Goal: Book appointment/travel/reservation

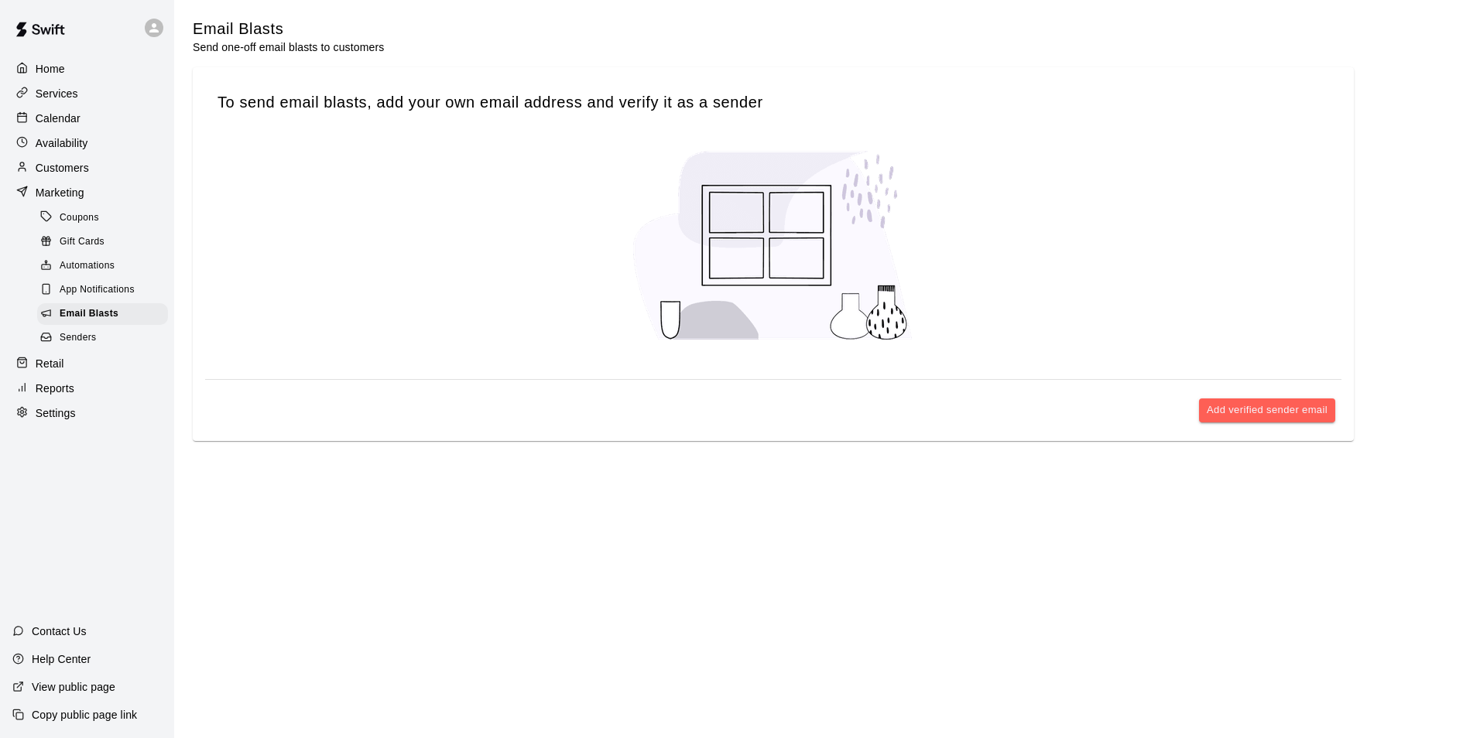
click at [106, 96] on div "Services" at bounding box center [86, 93] width 149 height 23
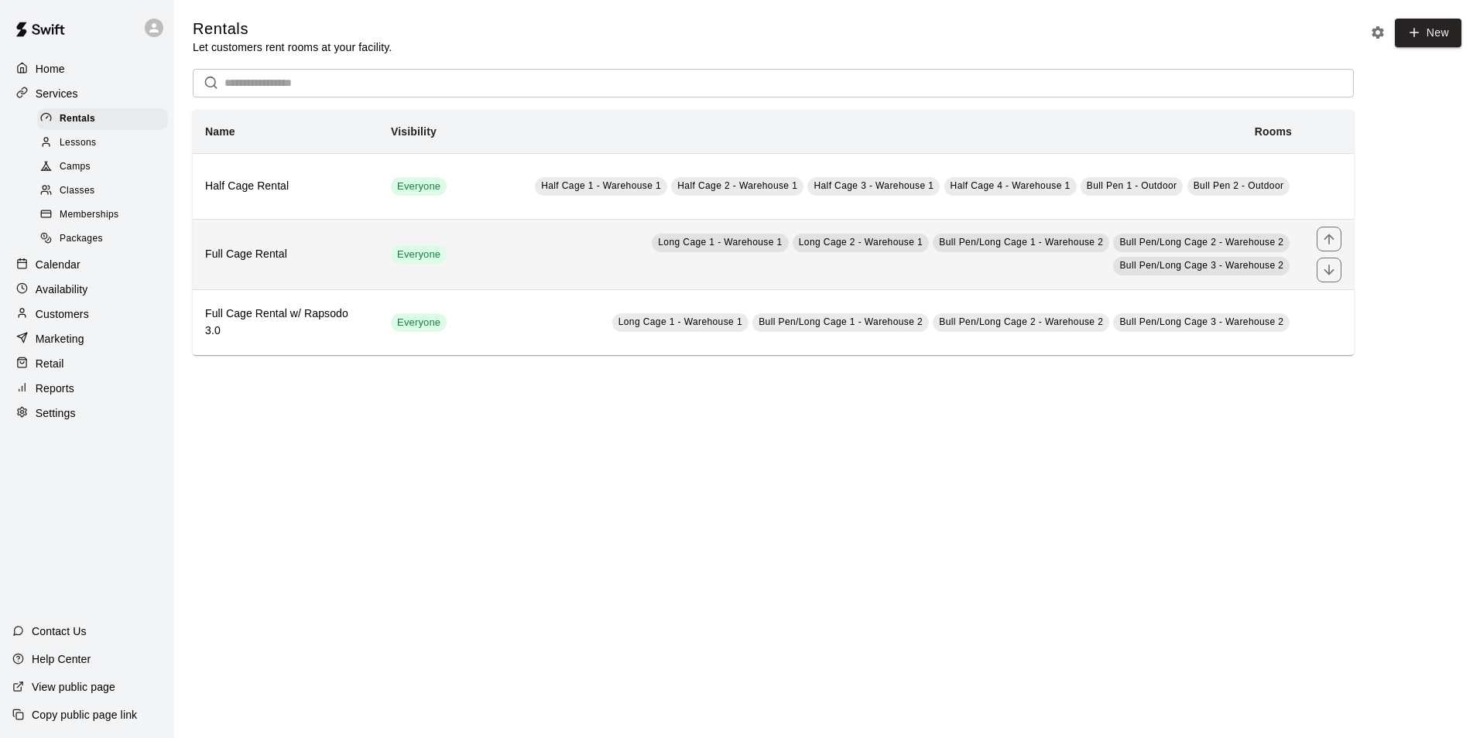
click at [658, 248] on span "Long Cage 1 - Warehouse 1" at bounding box center [720, 242] width 124 height 11
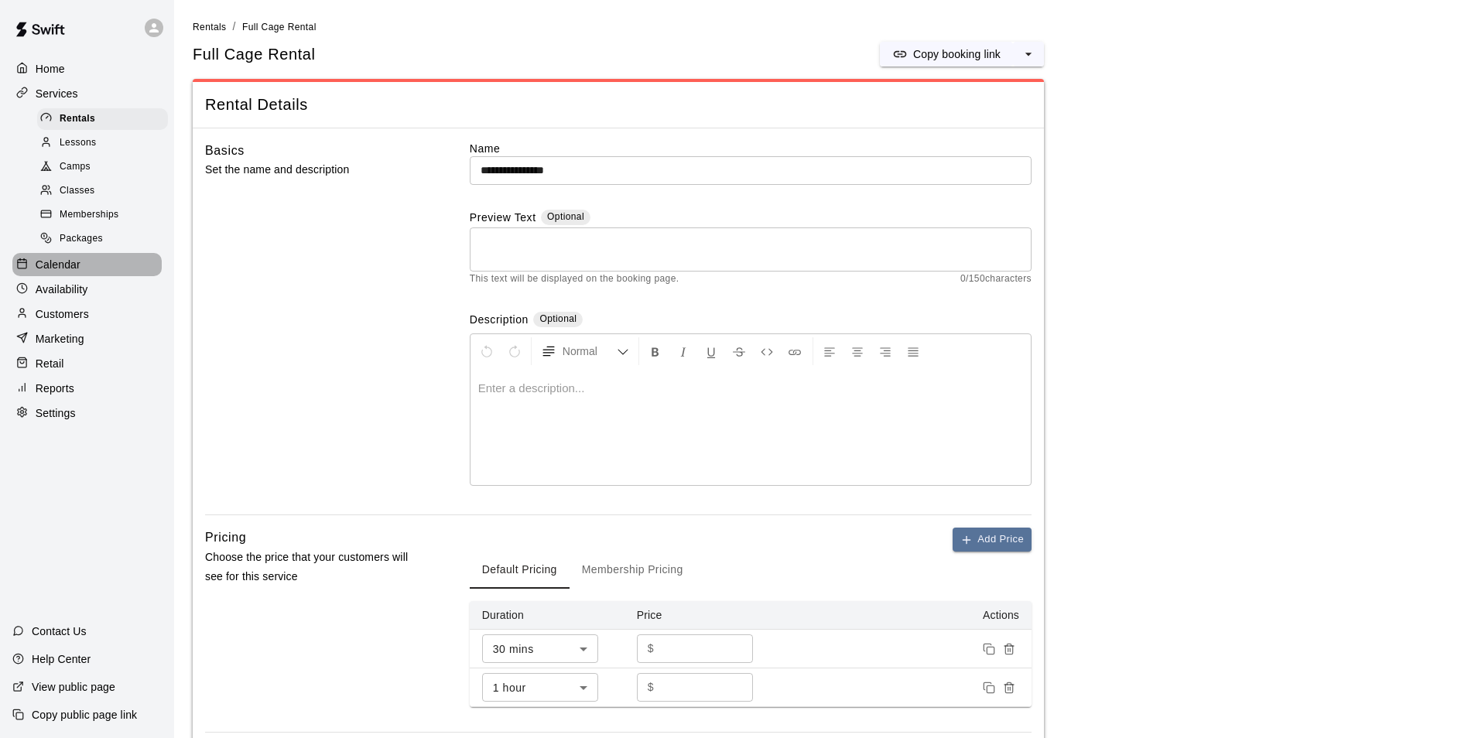
click at [82, 265] on div "Calendar" at bounding box center [86, 264] width 149 height 23
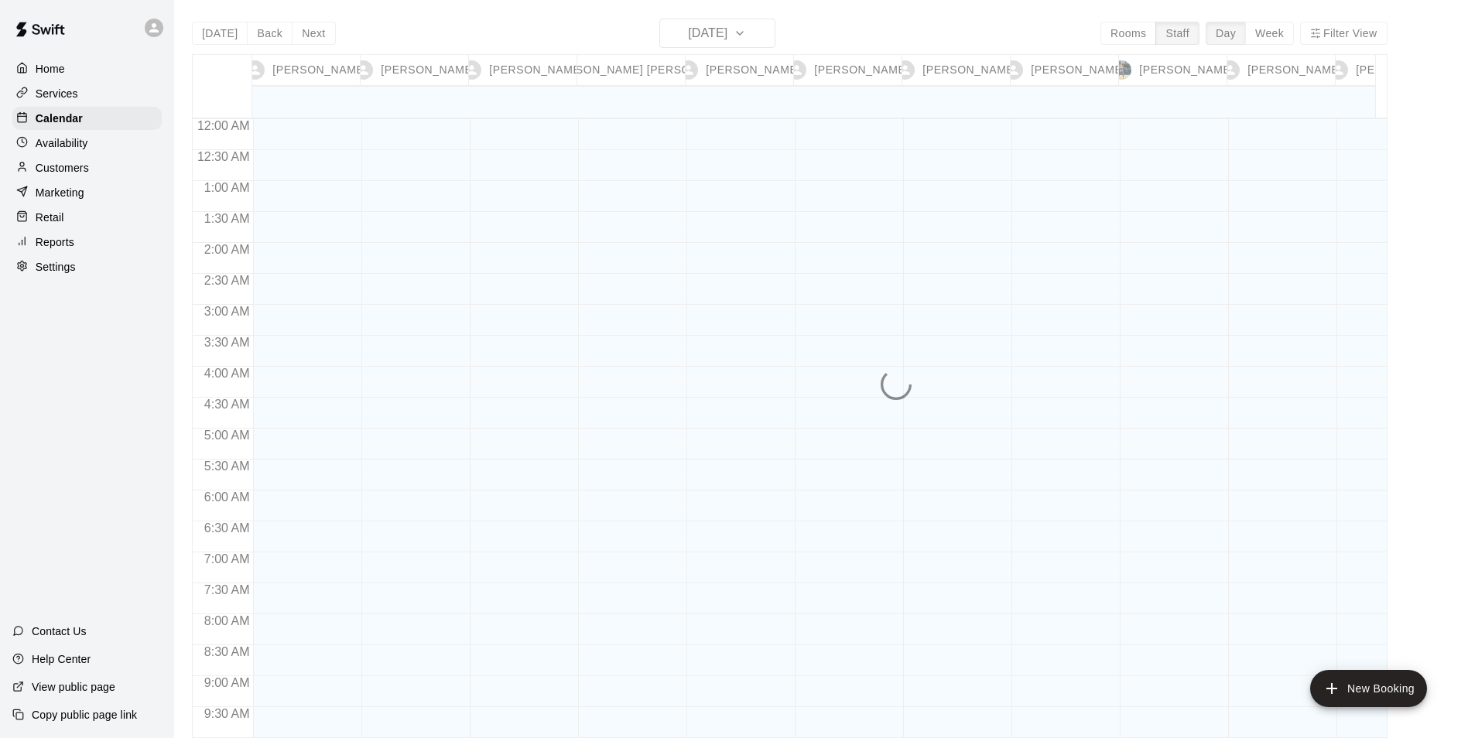
scroll to position [817, 0]
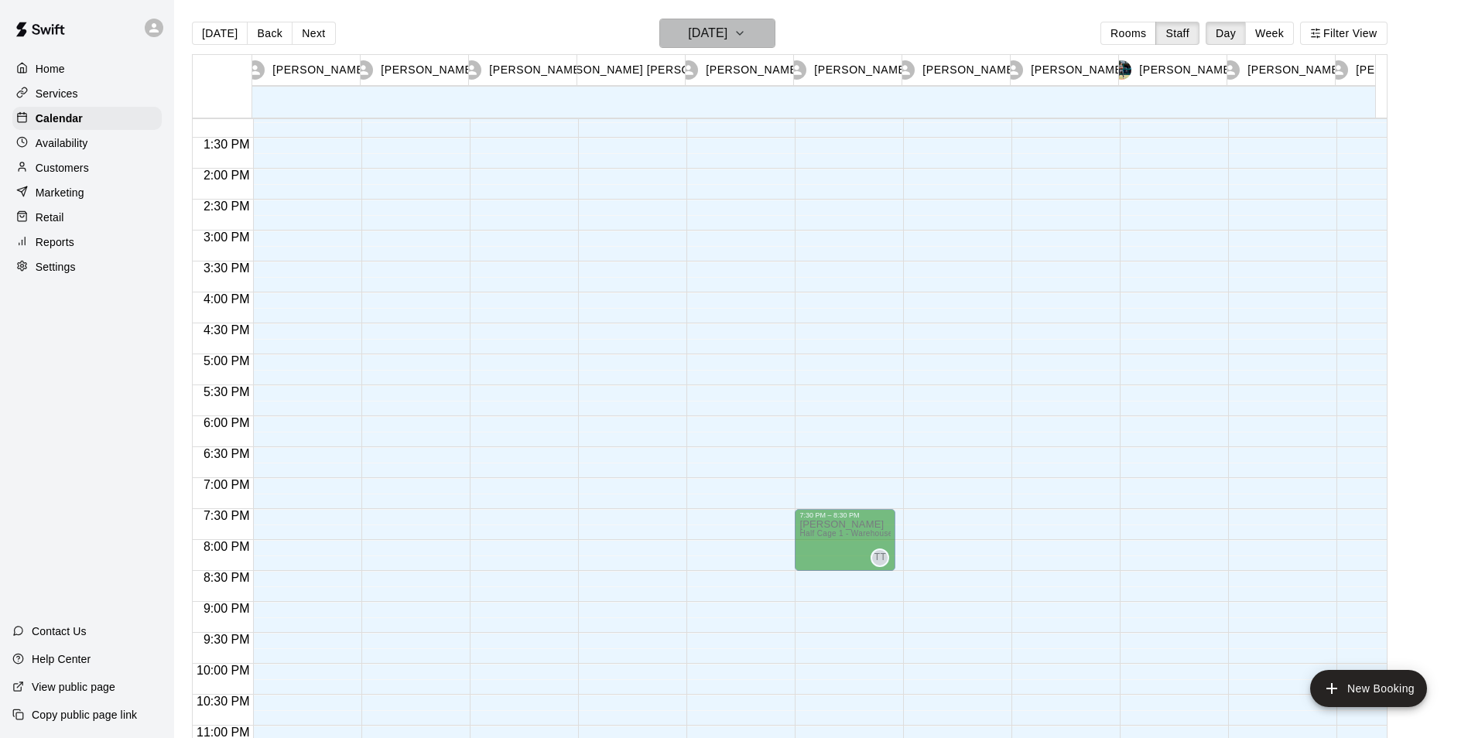
click at [746, 36] on icon "button" at bounding box center [740, 33] width 12 height 19
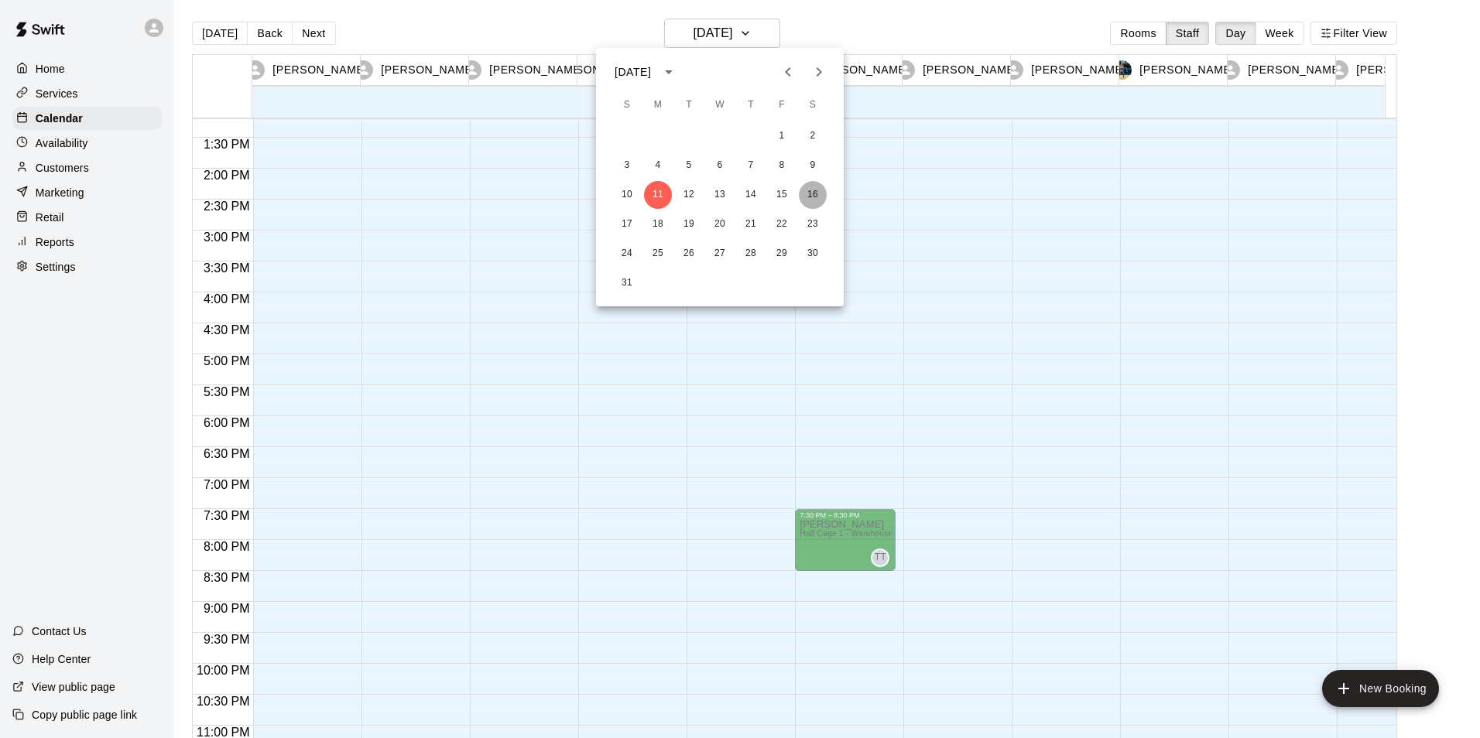
click at [812, 198] on button "16" at bounding box center [813, 195] width 28 height 28
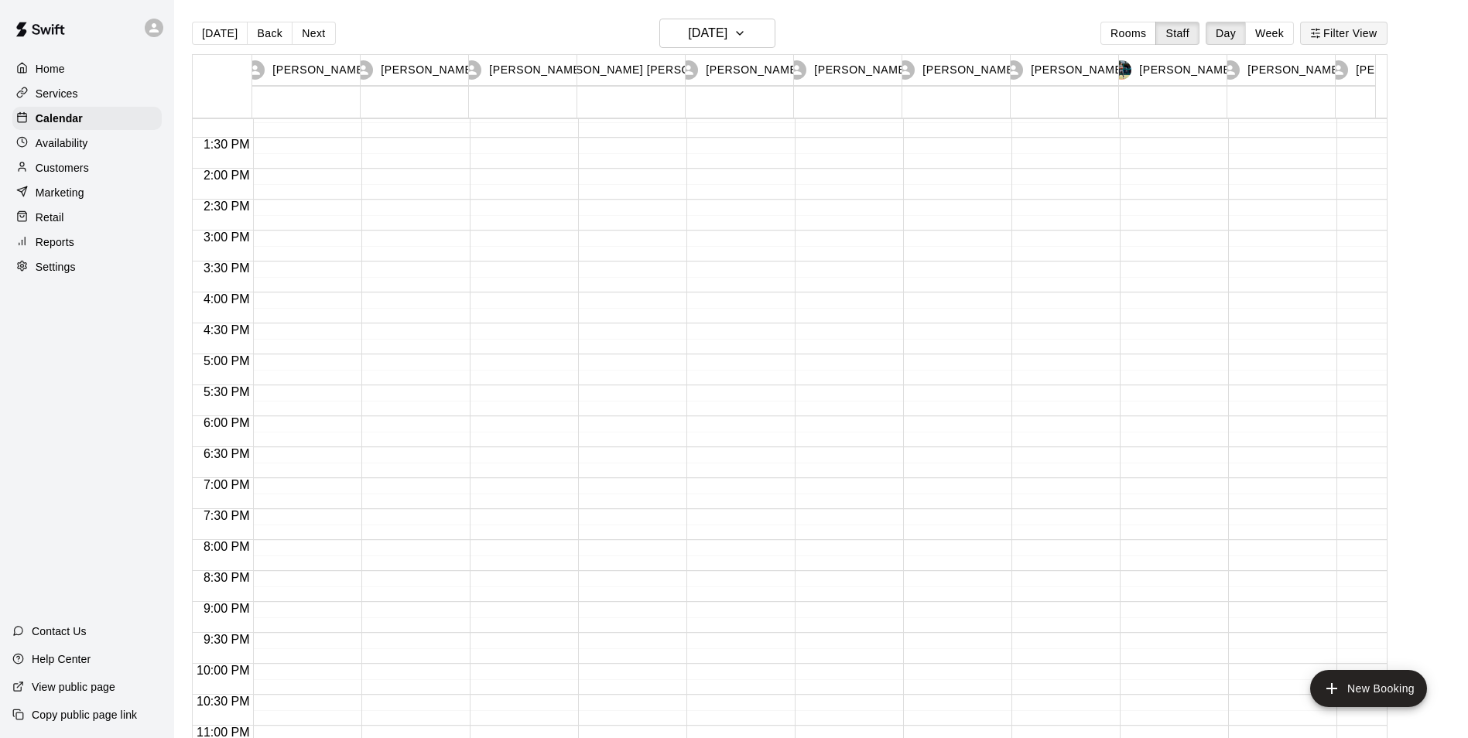
click at [1341, 34] on button "Filter View" at bounding box center [1343, 33] width 87 height 23
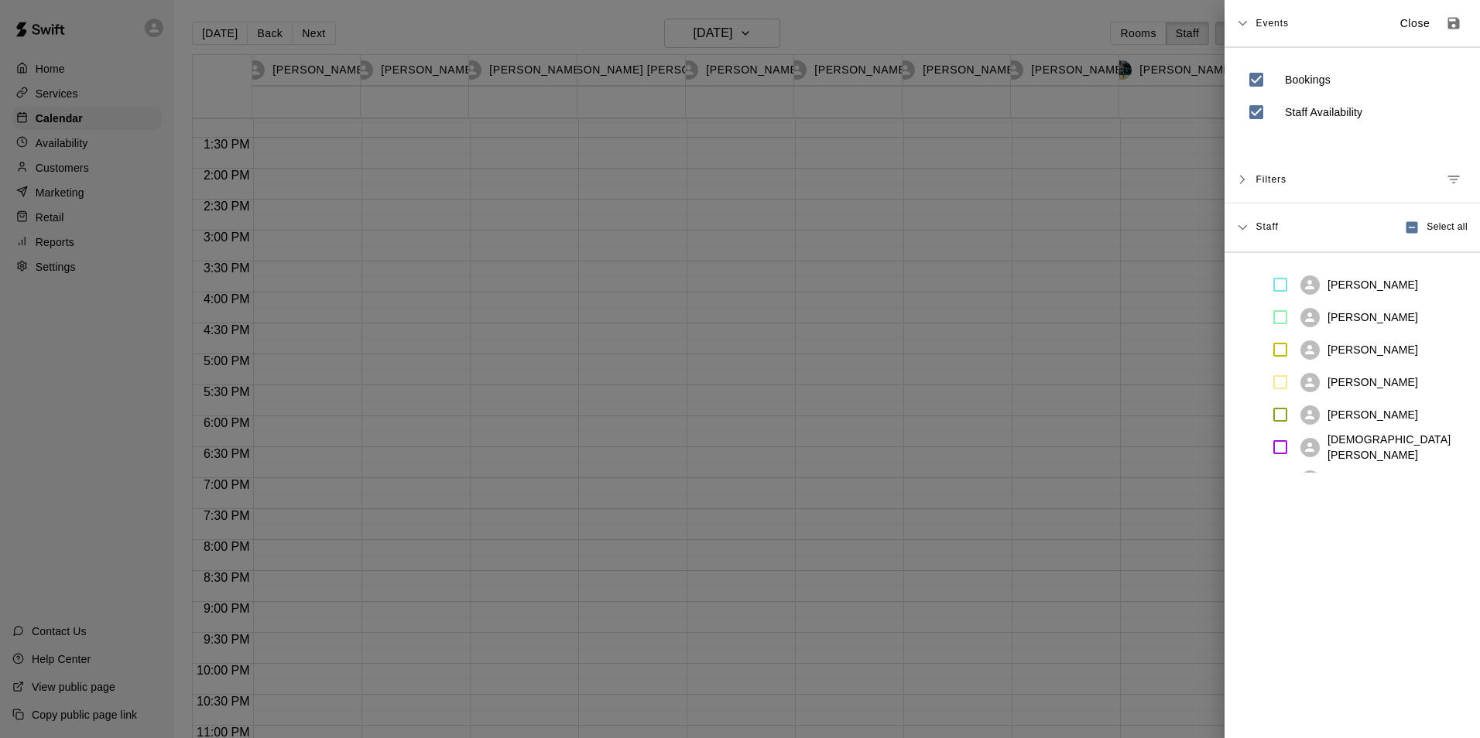
click at [1241, 177] on icon at bounding box center [1242, 179] width 5 height 9
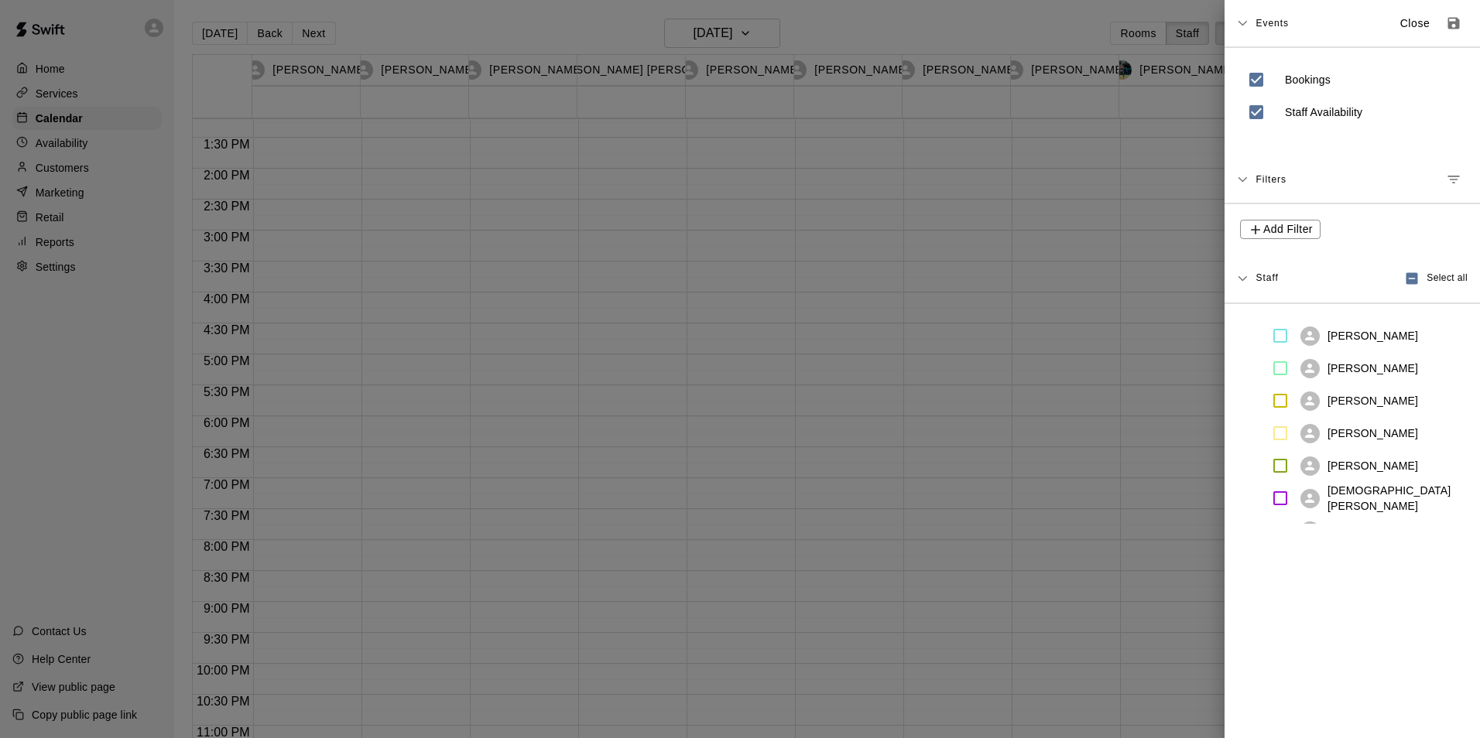
click at [1245, 22] on icon at bounding box center [1241, 23] width 9 height 5
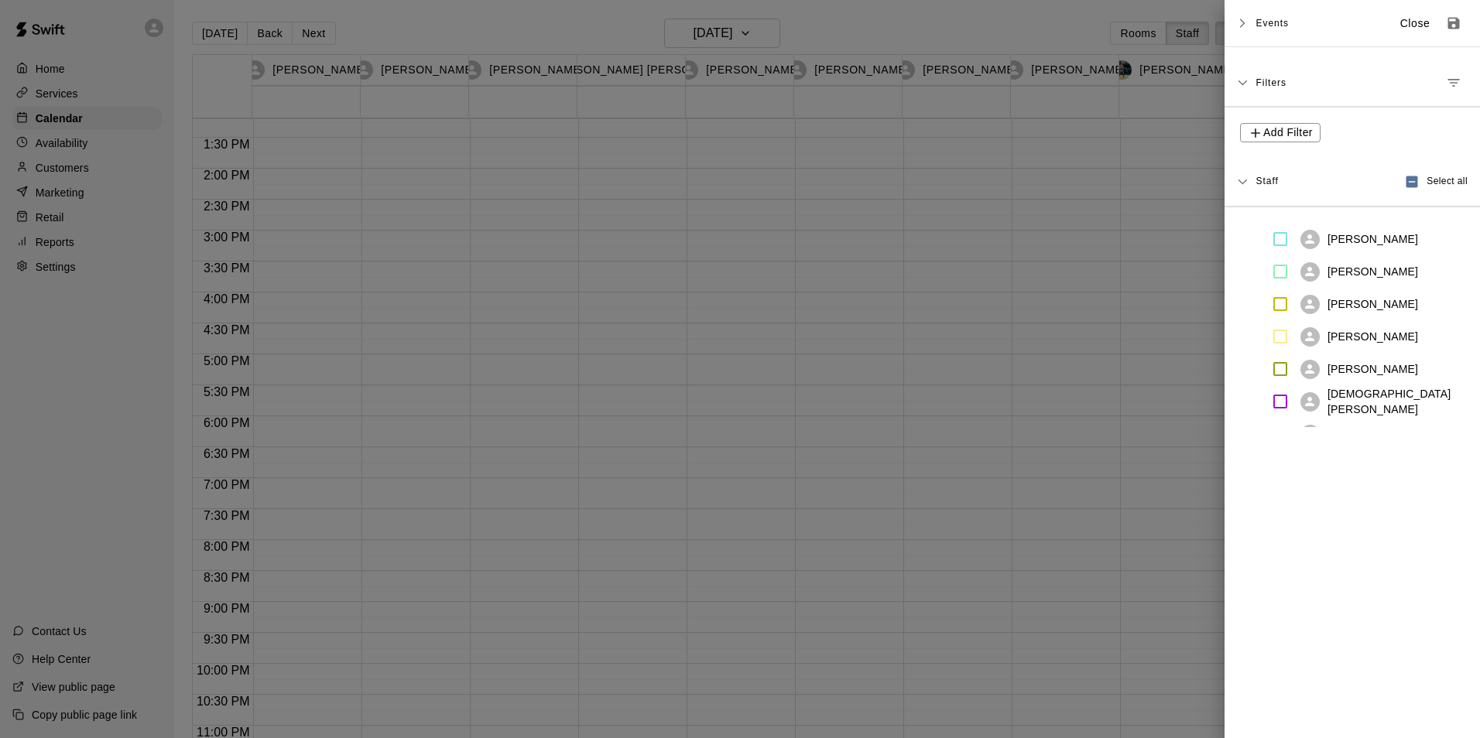
click at [989, 22] on div at bounding box center [740, 369] width 1480 height 738
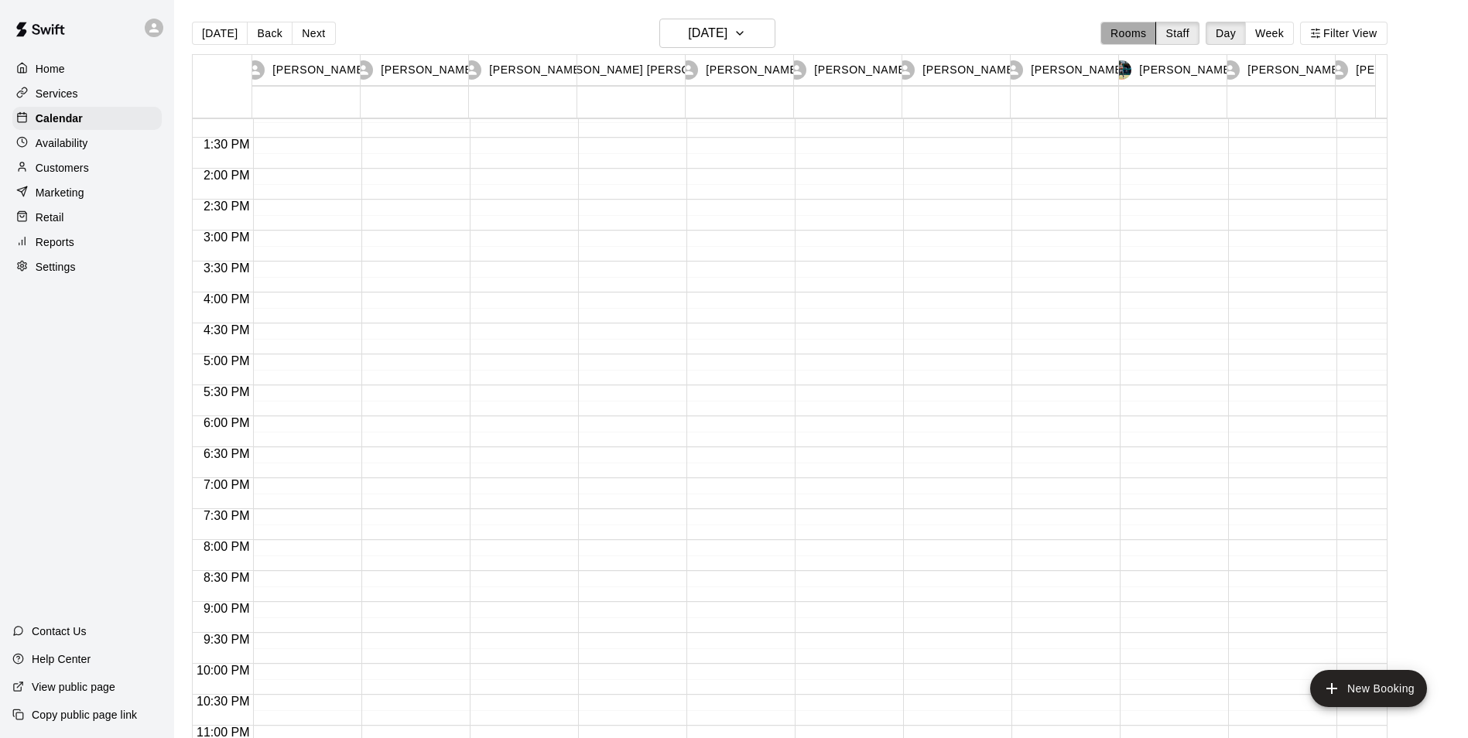
click at [1140, 33] on button "Rooms" at bounding box center [1128, 33] width 56 height 23
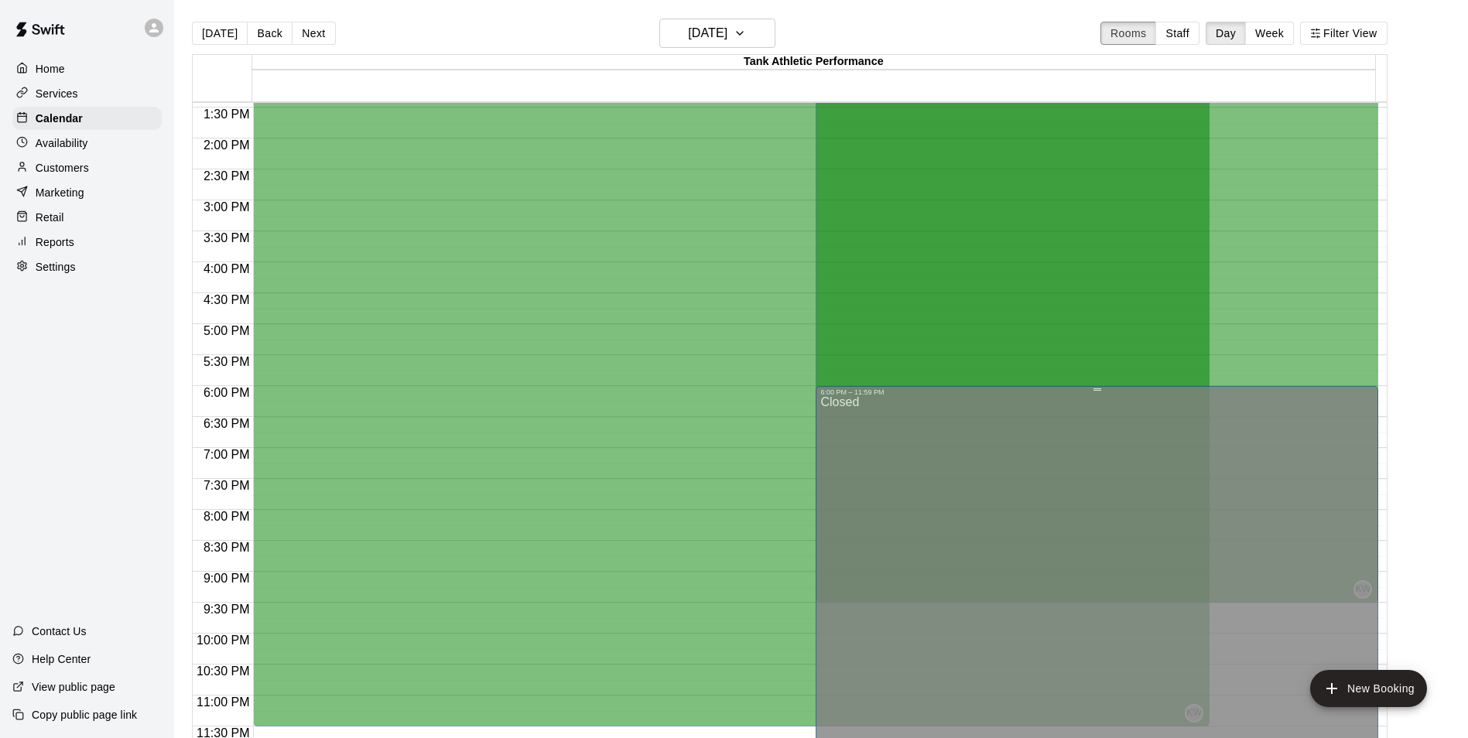
scroll to position [834, 0]
click at [1096, 390] on div "6:00 PM – 11:59 PM Closed" at bounding box center [1096, 570] width 553 height 366
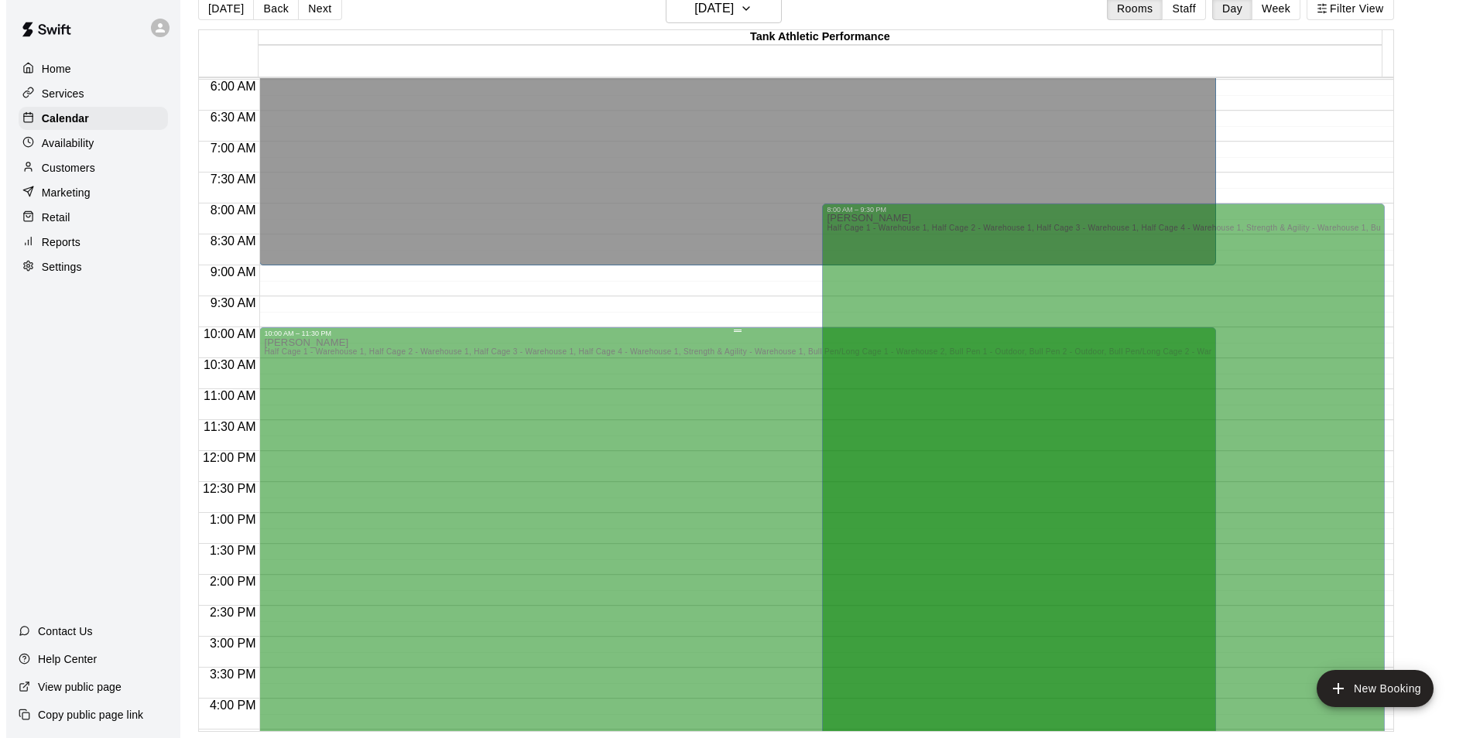
scroll to position [447, 0]
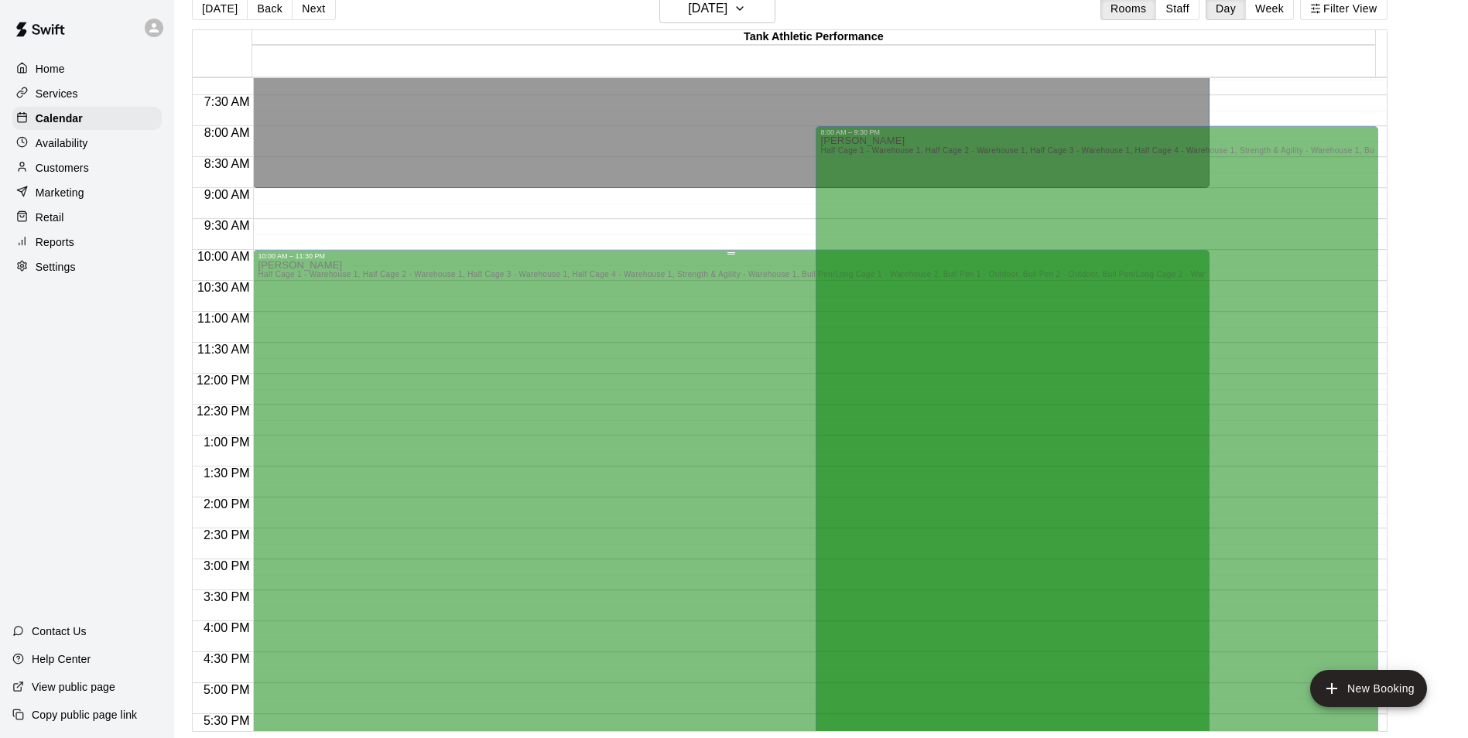
click at [302, 447] on div "[PERSON_NAME] Half Cage 1 - Warehouse 1, Half Cage 2 - Warehouse 1, Half Cage 3…" at bounding box center [731, 629] width 947 height 738
click at [303, 447] on div "[PERSON_NAME] Half Cage 1 - Warehouse 1, Half Cage 2 - Warehouse 1, Half Cage 3…" at bounding box center [731, 629] width 947 height 738
click at [1365, 694] on button "New Booking" at bounding box center [1368, 688] width 117 height 37
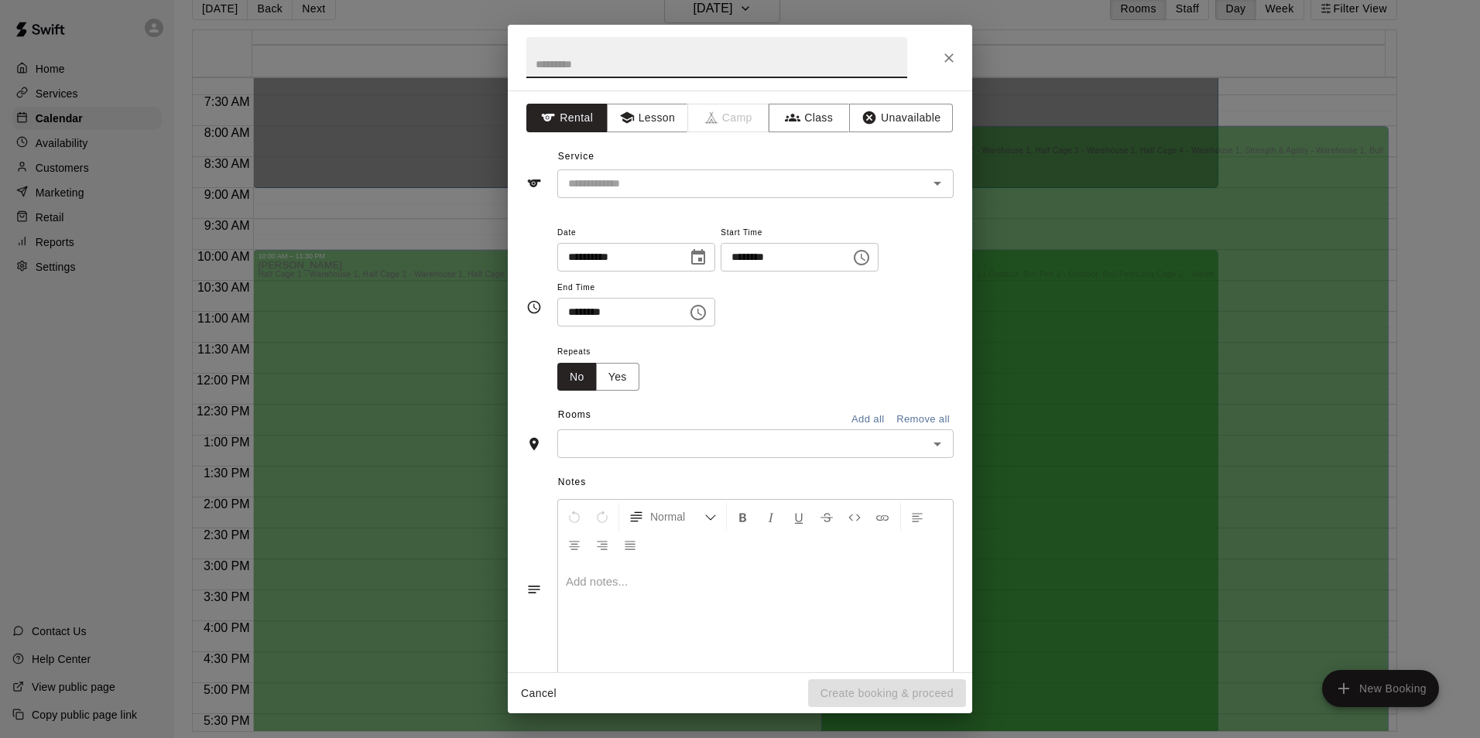
click at [690, 149] on div "Service ​" at bounding box center [739, 171] width 427 height 53
click at [686, 145] on div "Service ​" at bounding box center [739, 171] width 427 height 53
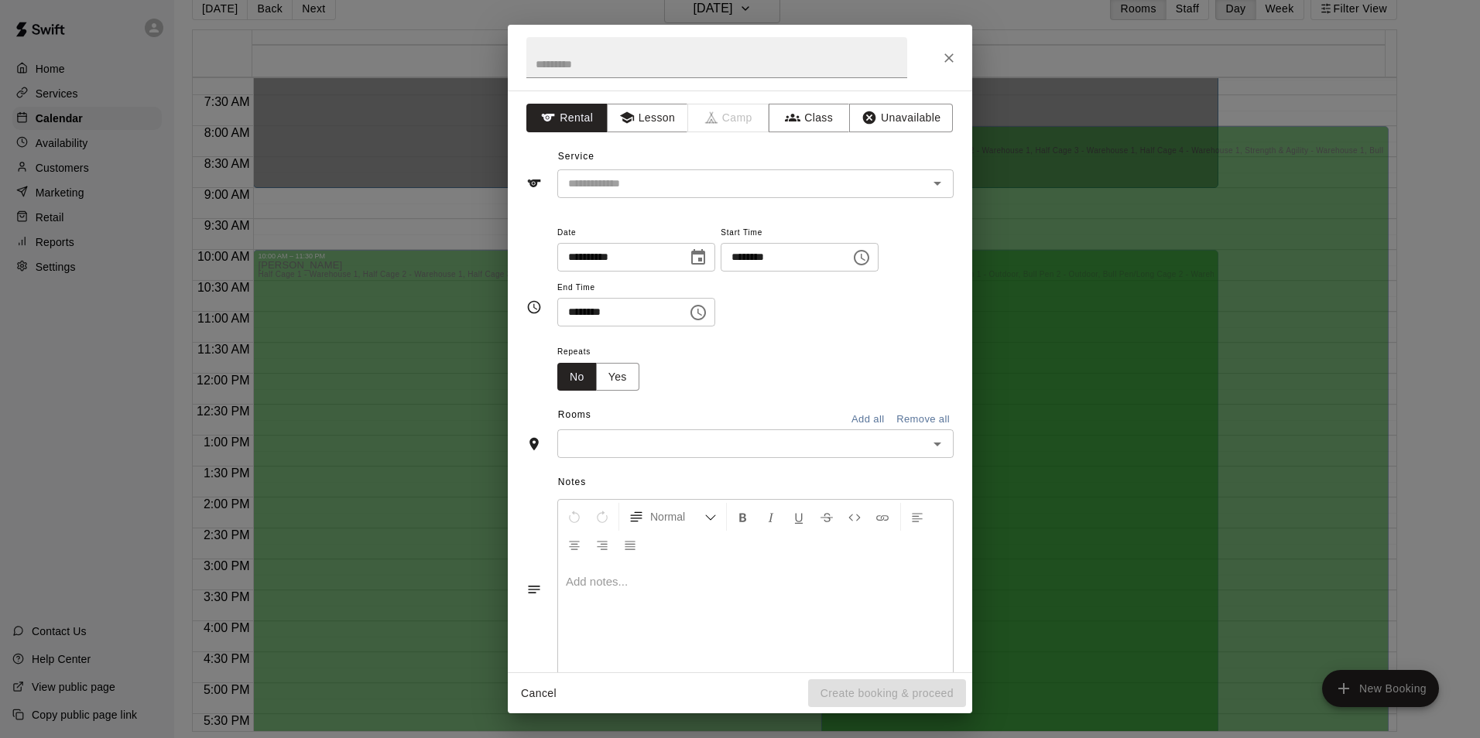
click at [686, 145] on div "Service ​" at bounding box center [739, 171] width 427 height 53
click at [666, 188] on input "text" at bounding box center [732, 183] width 341 height 19
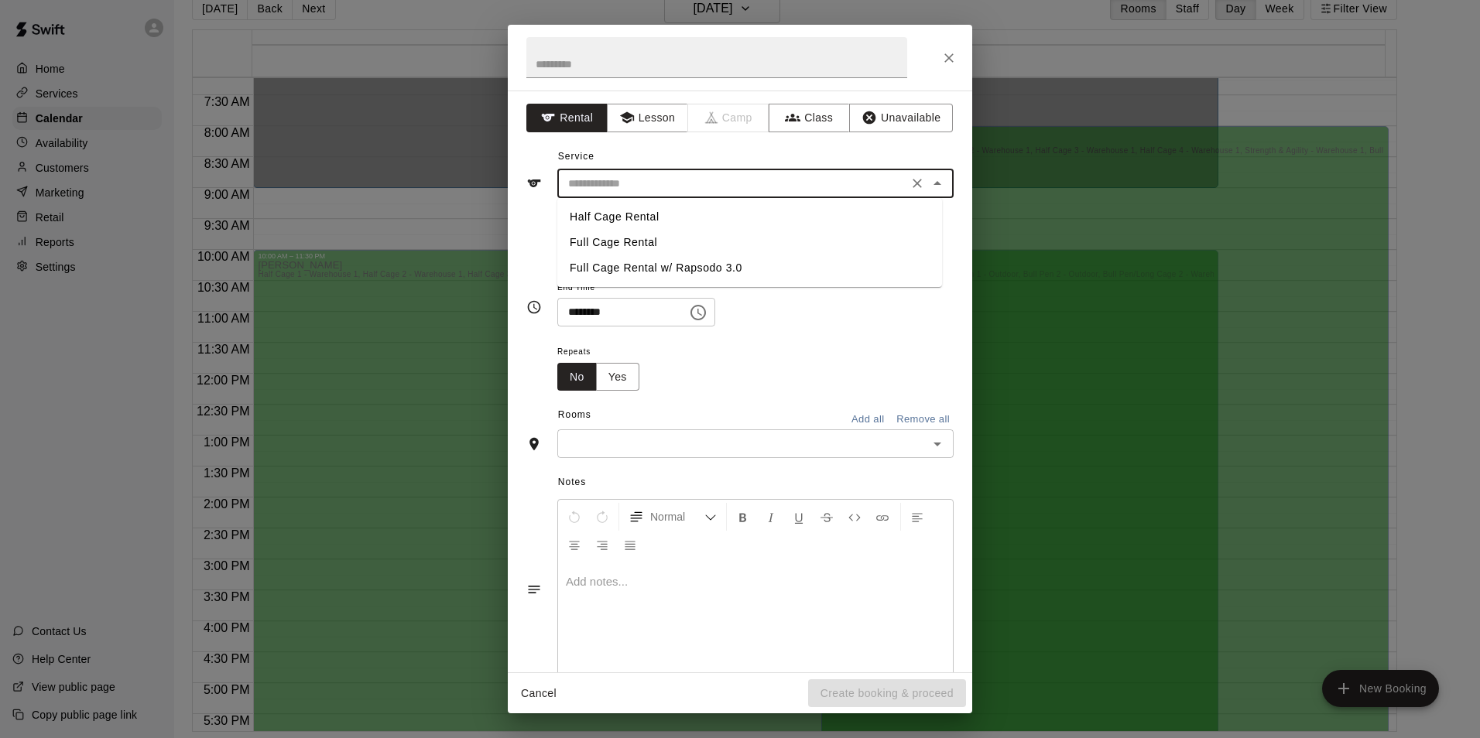
click at [628, 241] on li "Full Cage Rental" at bounding box center [749, 243] width 385 height 26
type input "**********"
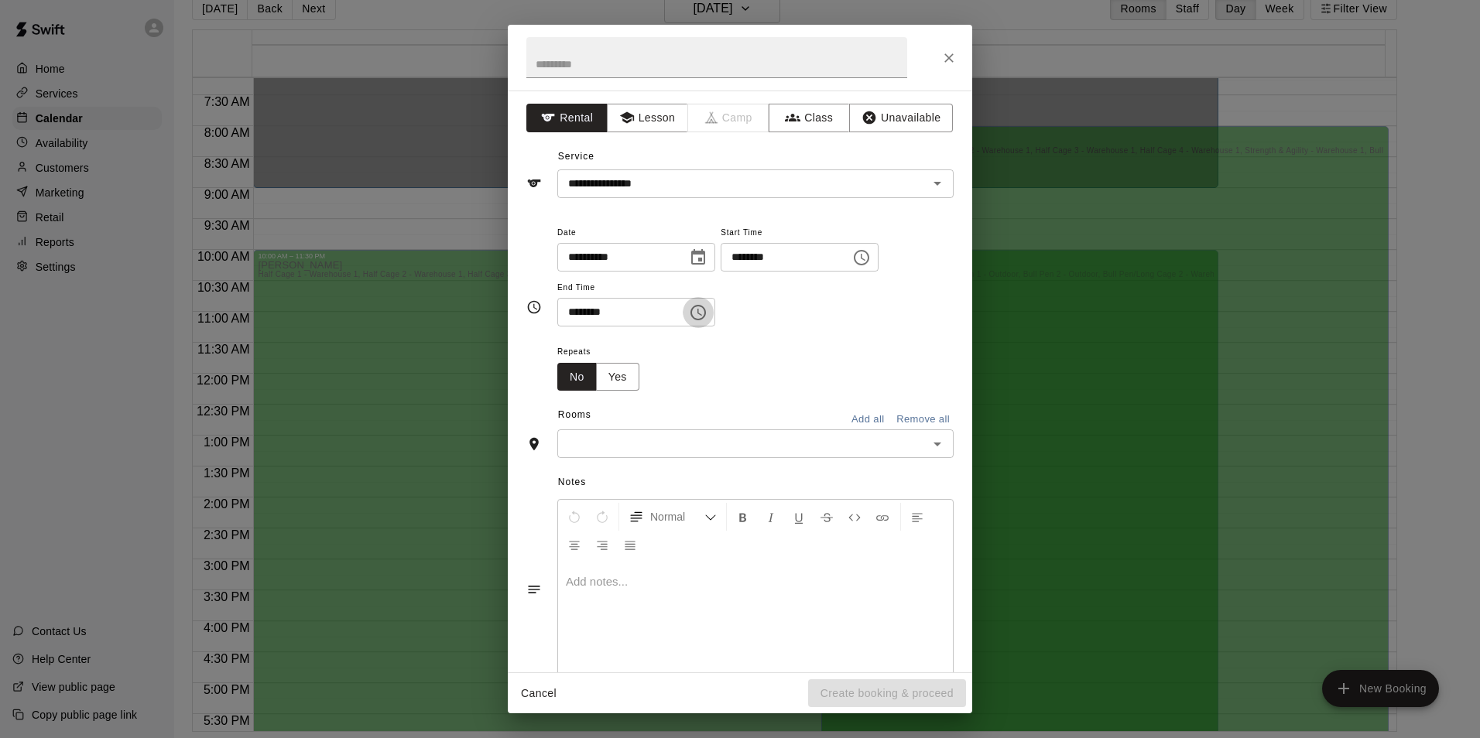
click at [707, 313] on icon "Choose time, selected time is 11:30 PM" at bounding box center [698, 312] width 19 height 19
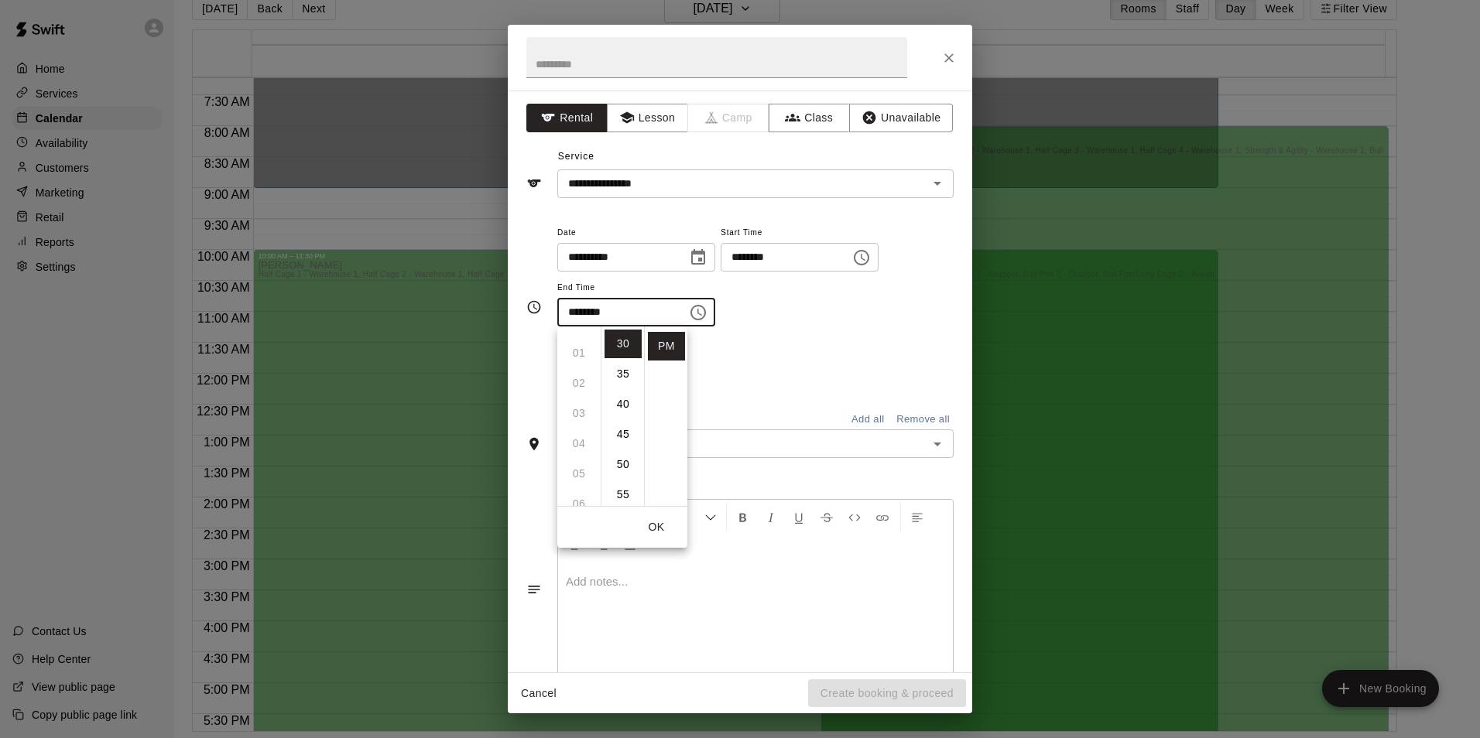
scroll to position [20, 0]
click at [577, 354] on ul "12 01 02 03 04 05 06 07 08 09 10 11" at bounding box center [578, 417] width 43 height 180
click at [620, 347] on li "00" at bounding box center [622, 344] width 37 height 29
click at [664, 529] on button "OK" at bounding box center [656, 527] width 50 height 29
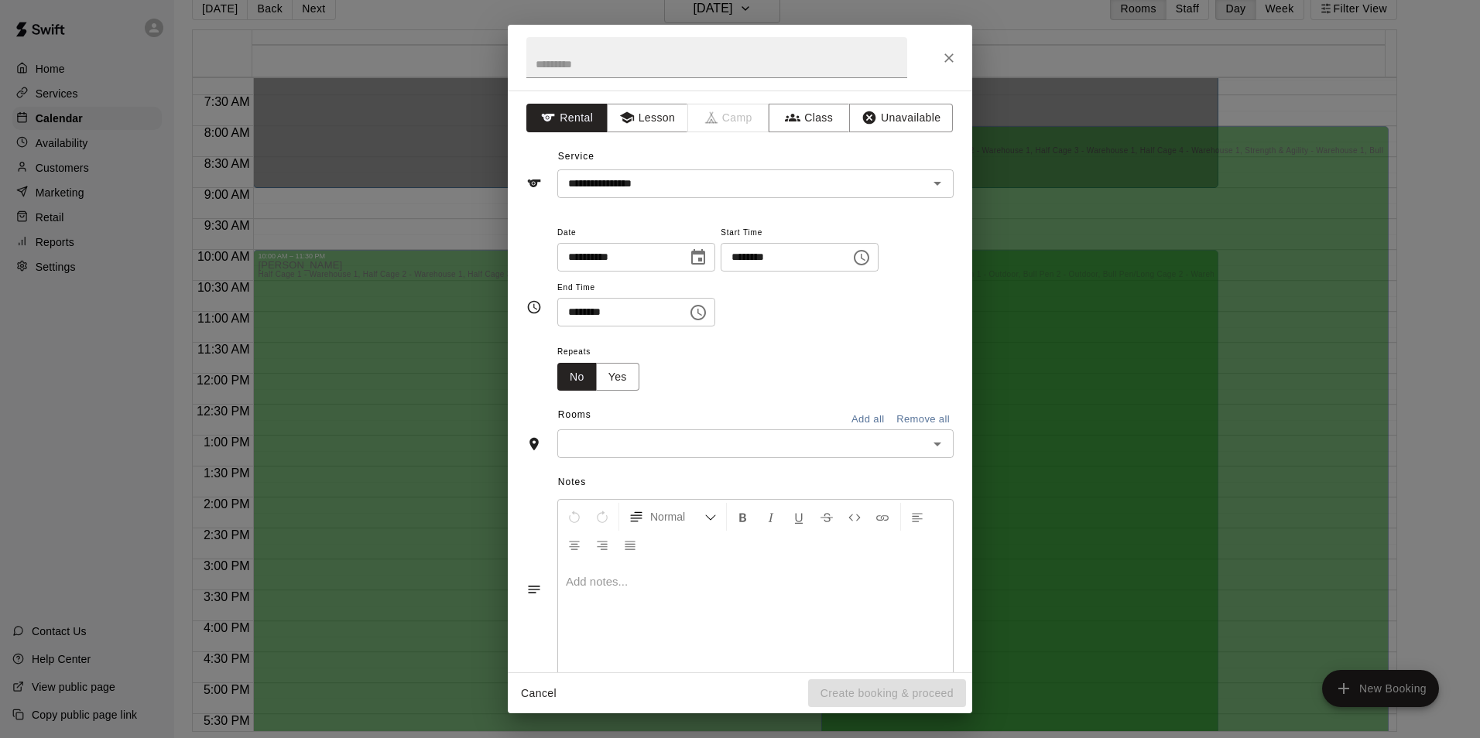
click at [625, 306] on input "********" at bounding box center [616, 312] width 119 height 29
type input "********"
click at [745, 257] on input "********" at bounding box center [779, 257] width 119 height 29
type input "********"
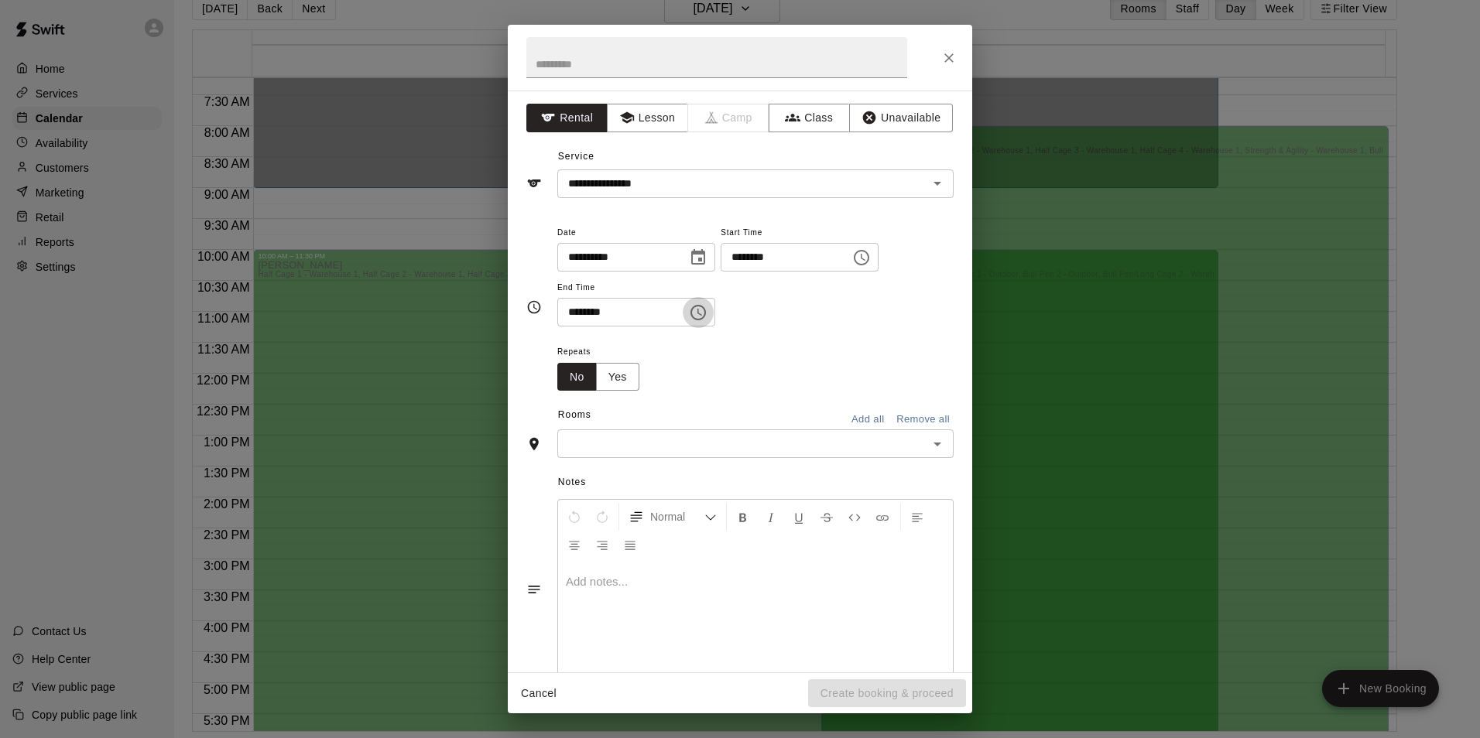
click at [767, 447] on input "text" at bounding box center [742, 443] width 361 height 19
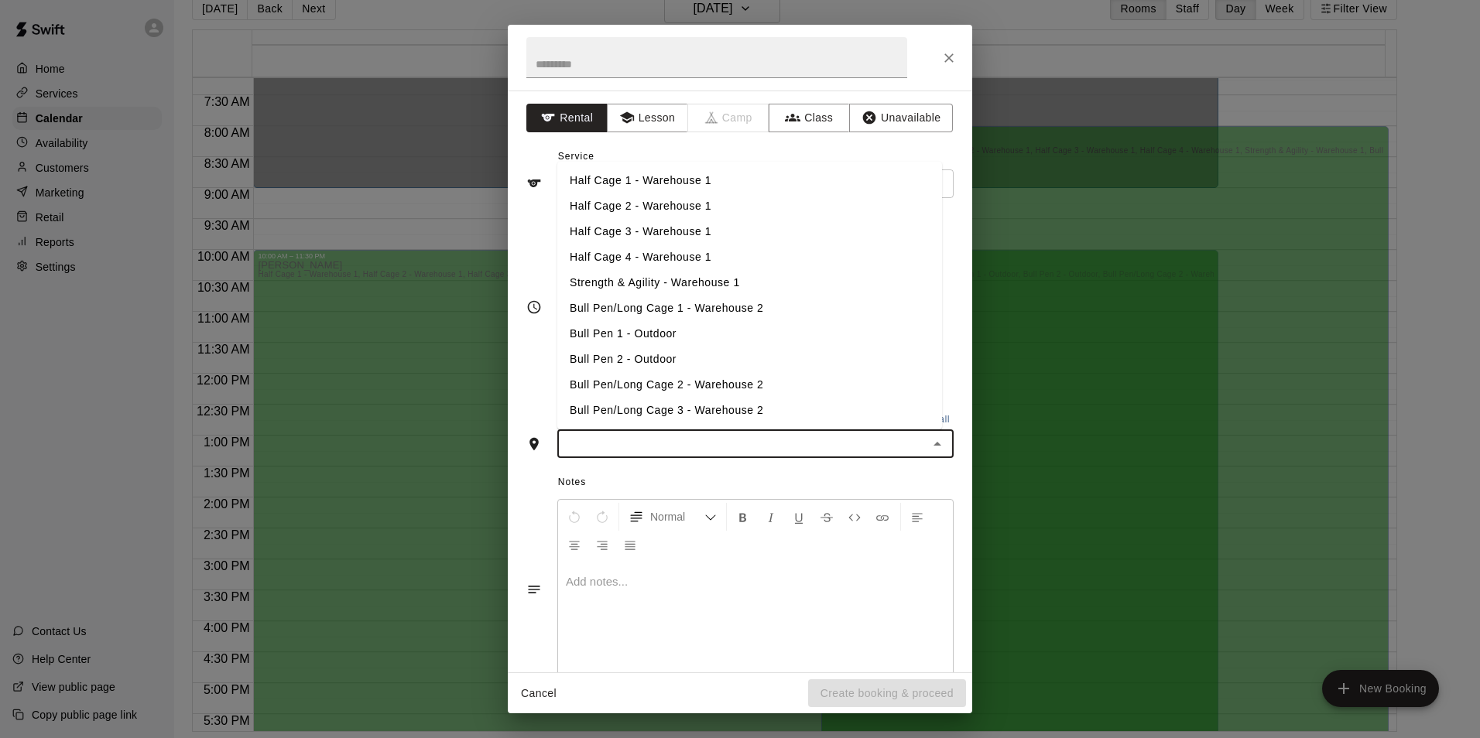
click at [770, 87] on h2 at bounding box center [717, 58] width 418 height 66
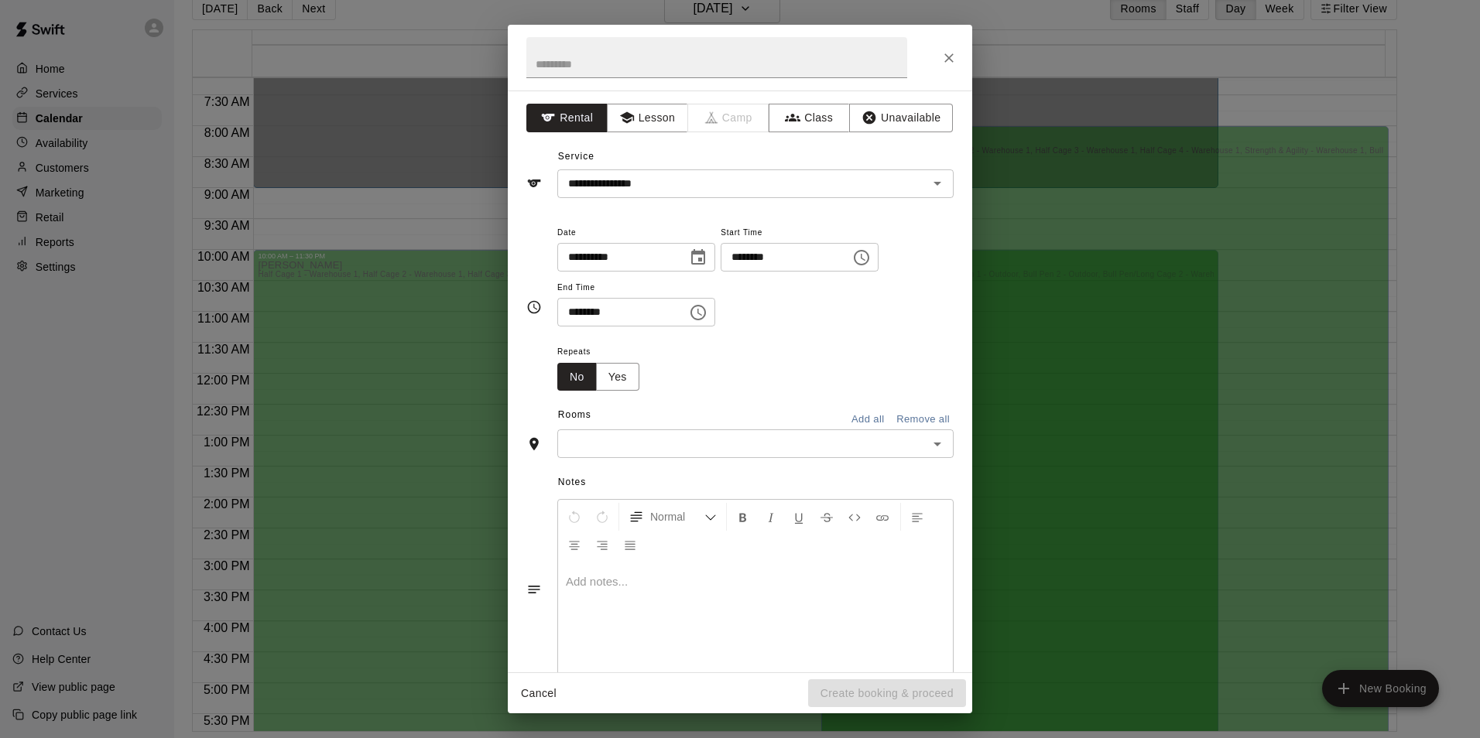
click at [929, 447] on icon "Open" at bounding box center [937, 444] width 19 height 19
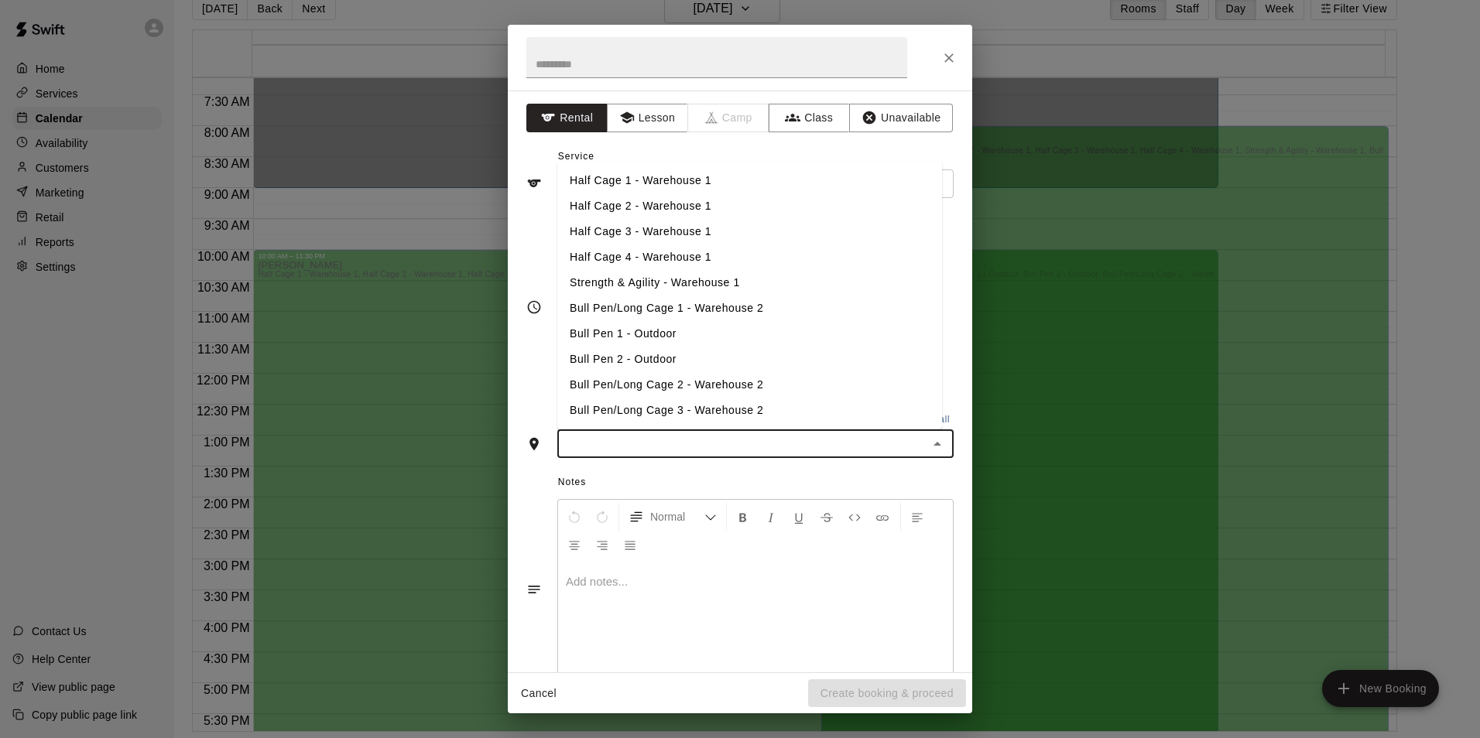
click at [773, 192] on li "Half Cage 1 - Warehouse 1" at bounding box center [749, 181] width 385 height 26
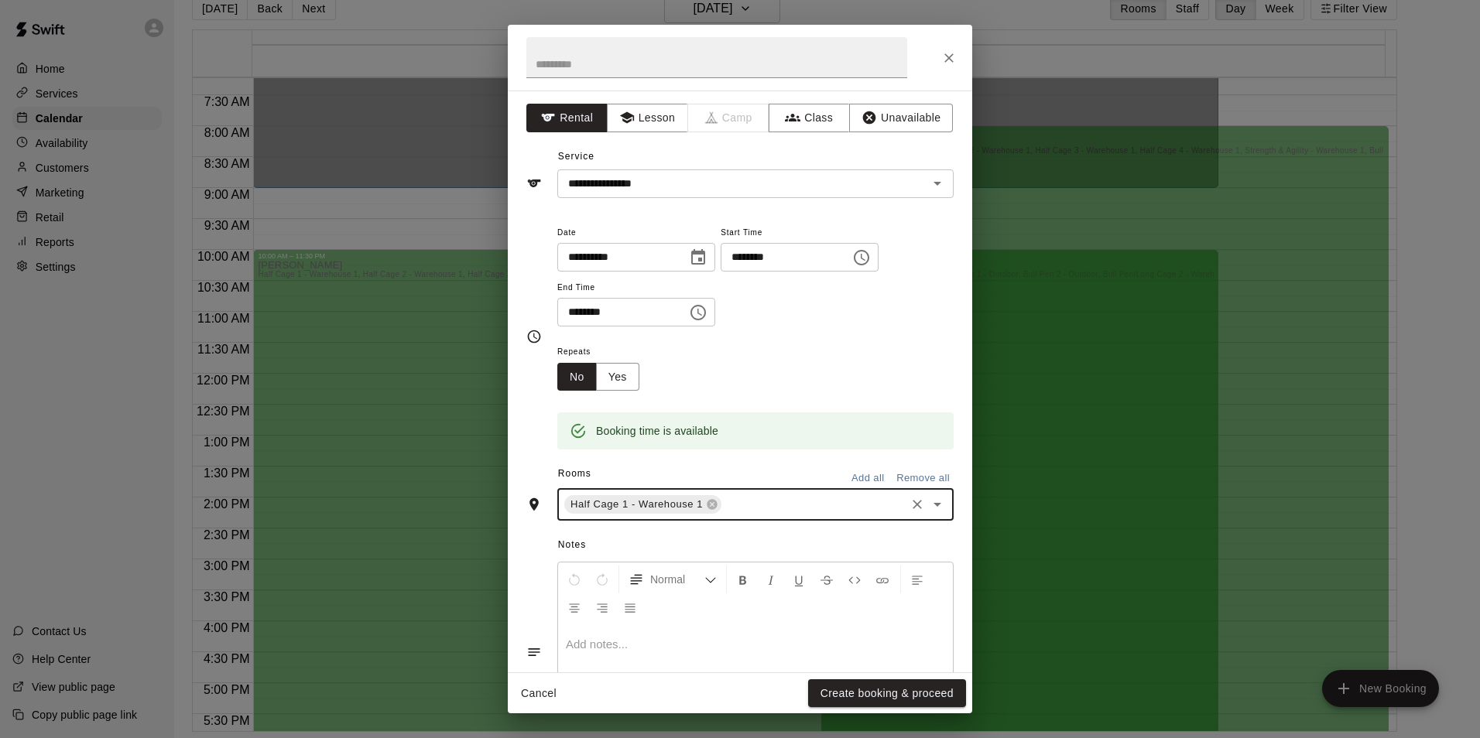
click at [928, 507] on icon "Open" at bounding box center [937, 504] width 19 height 19
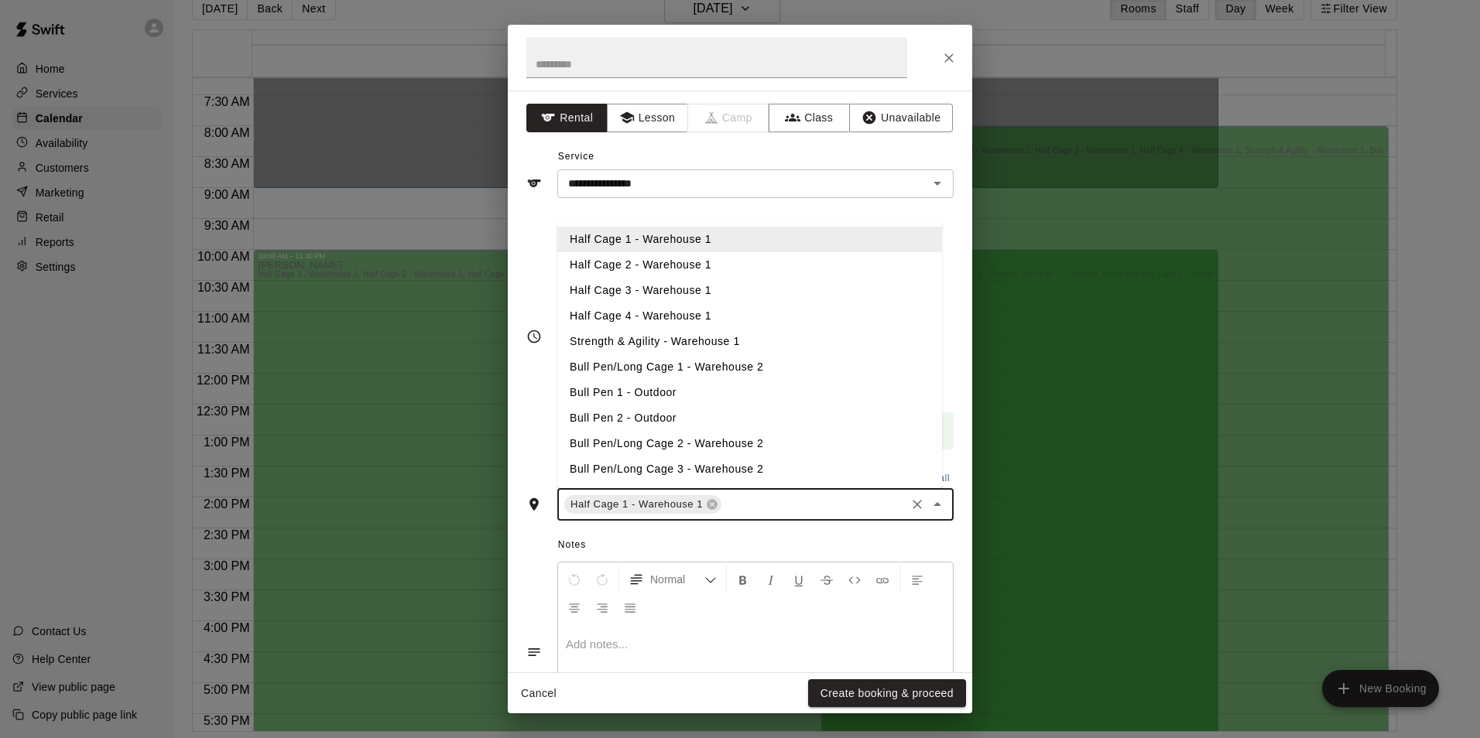
click at [770, 262] on li "Half Cage 2 - Warehouse 1" at bounding box center [749, 265] width 385 height 26
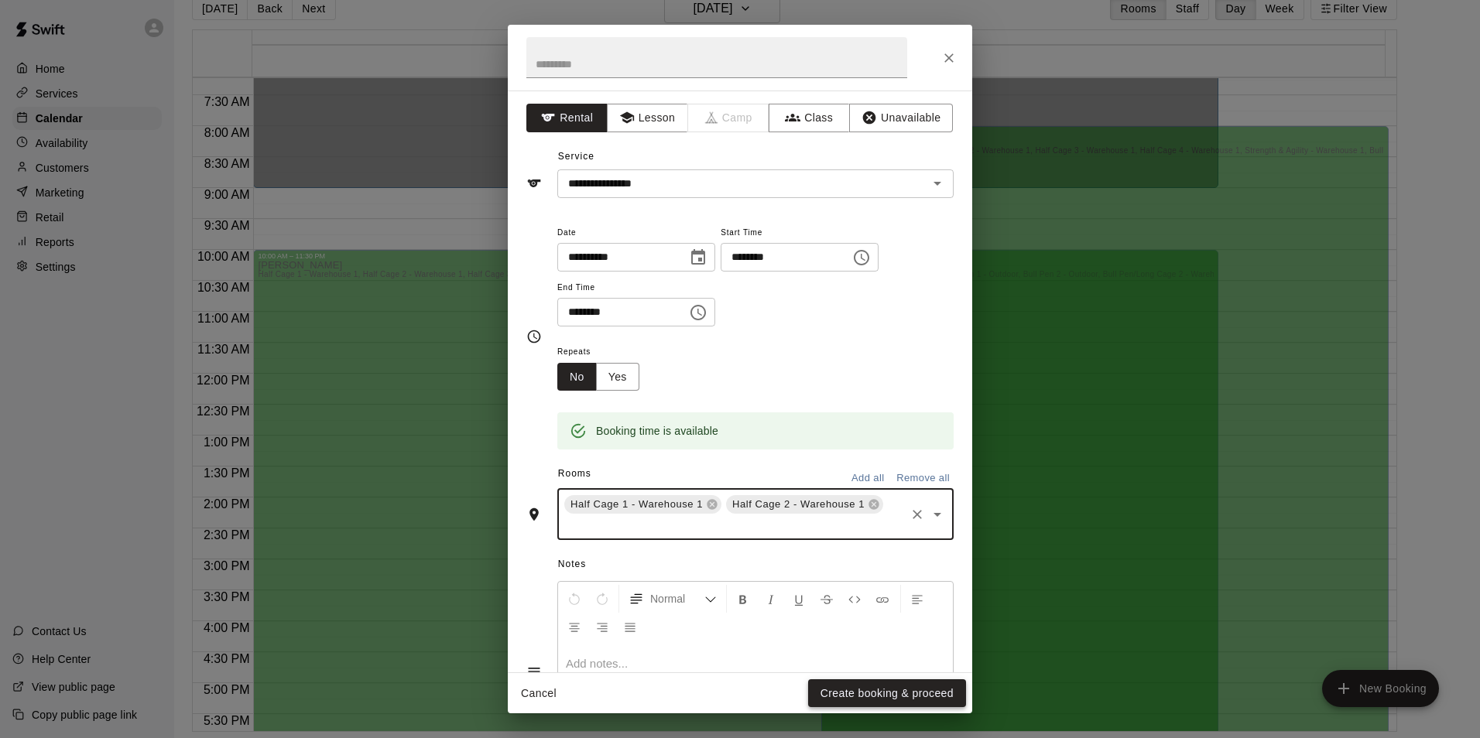
click at [902, 693] on button "Create booking & proceed" at bounding box center [887, 693] width 158 height 29
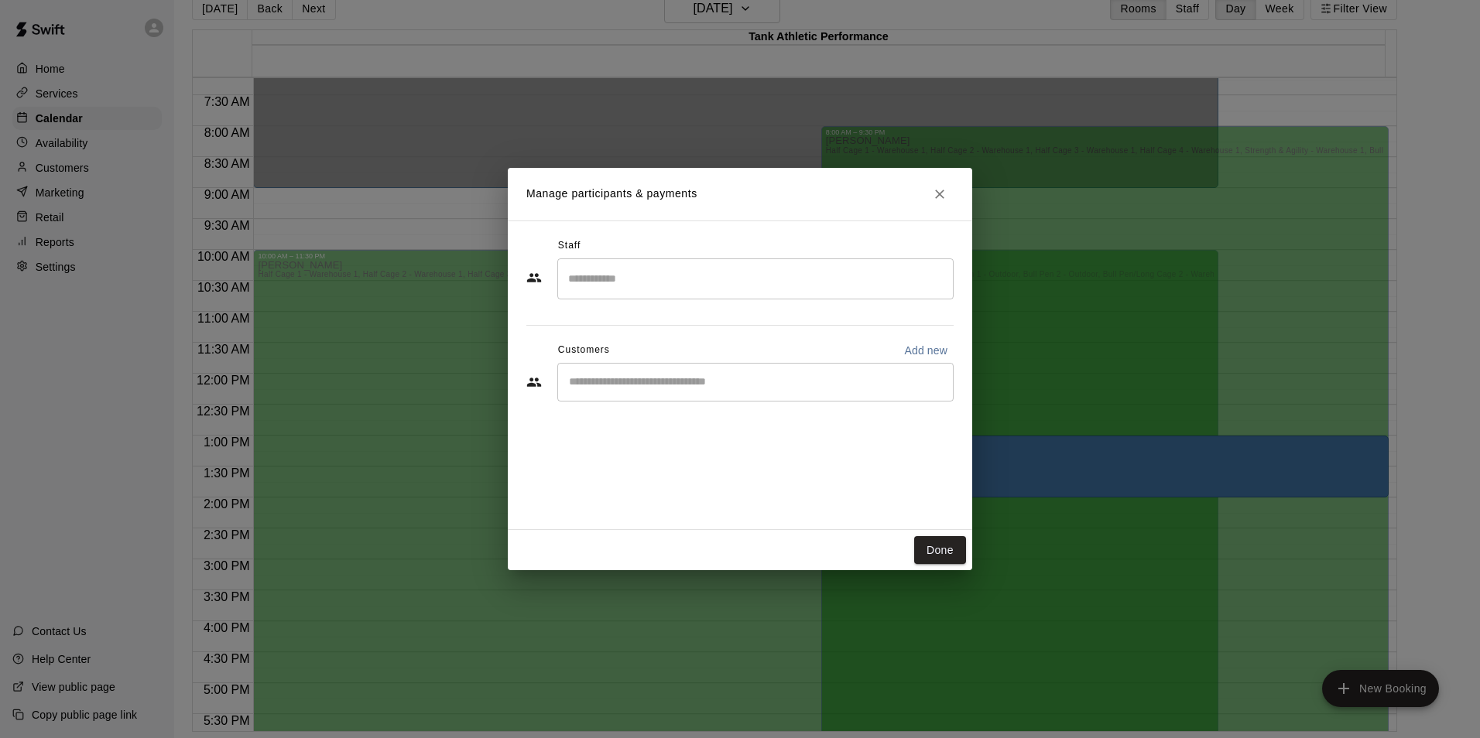
click at [764, 290] on input "Search staff" at bounding box center [755, 278] width 382 height 27
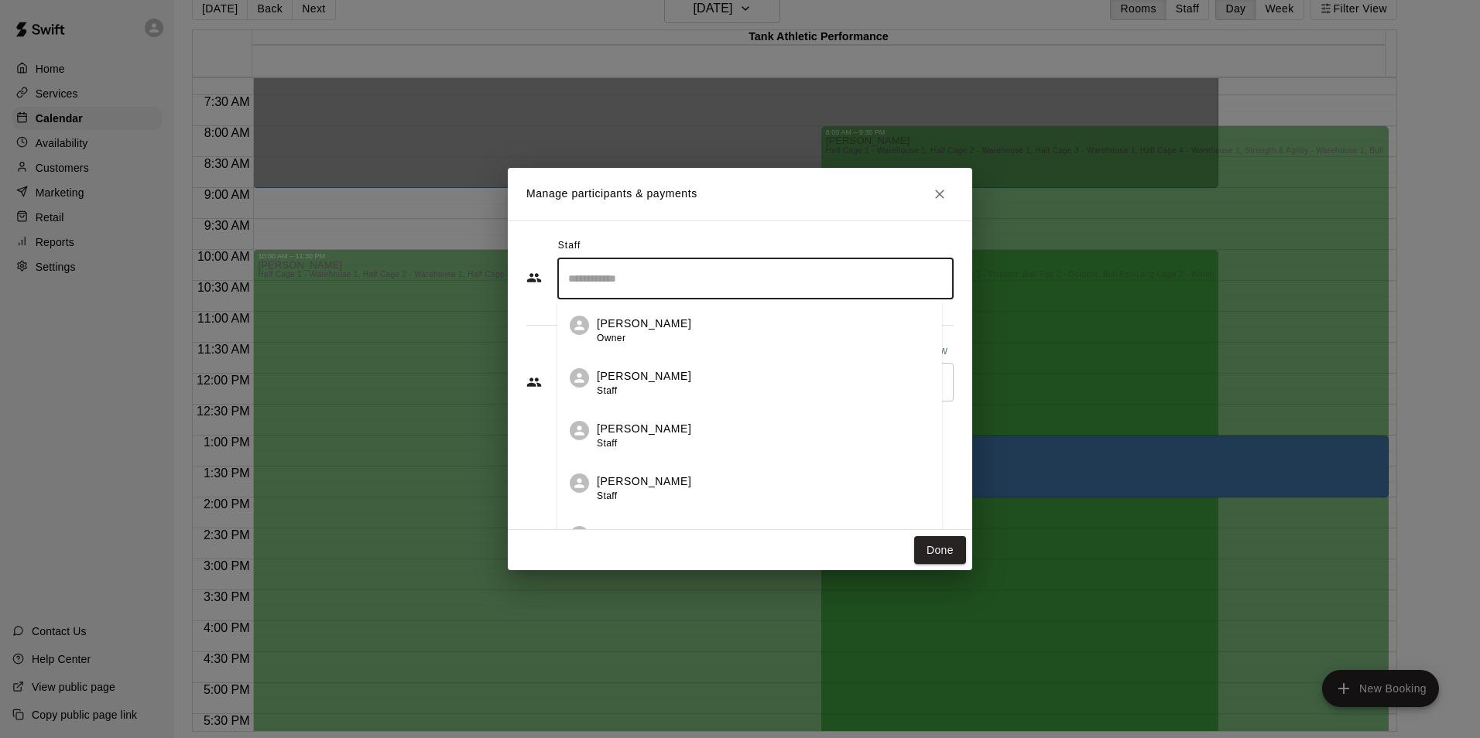
click at [770, 207] on h2 "Manage participants & payments" at bounding box center [740, 194] width 464 height 53
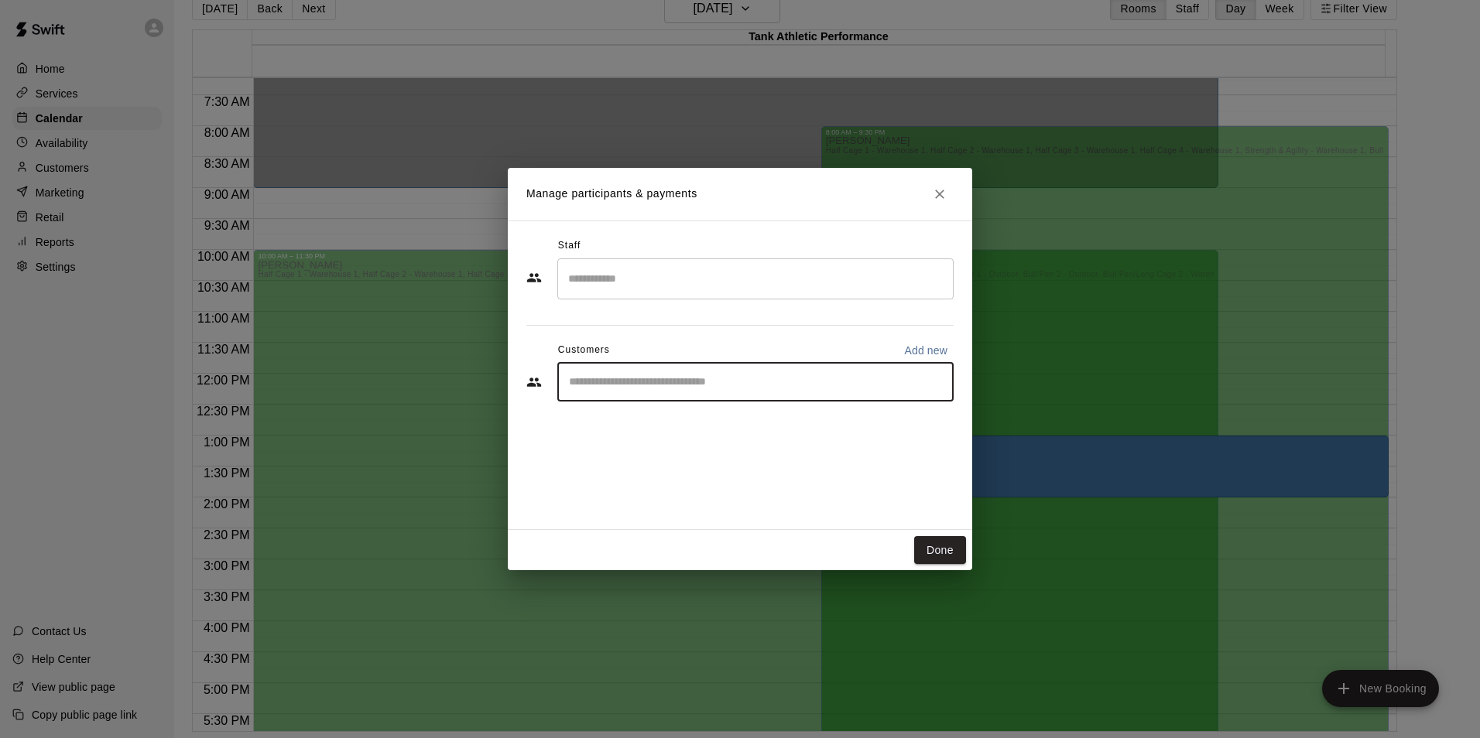
click at [690, 382] on input "Start typing to search customers..." at bounding box center [755, 382] width 382 height 15
type input "**********"
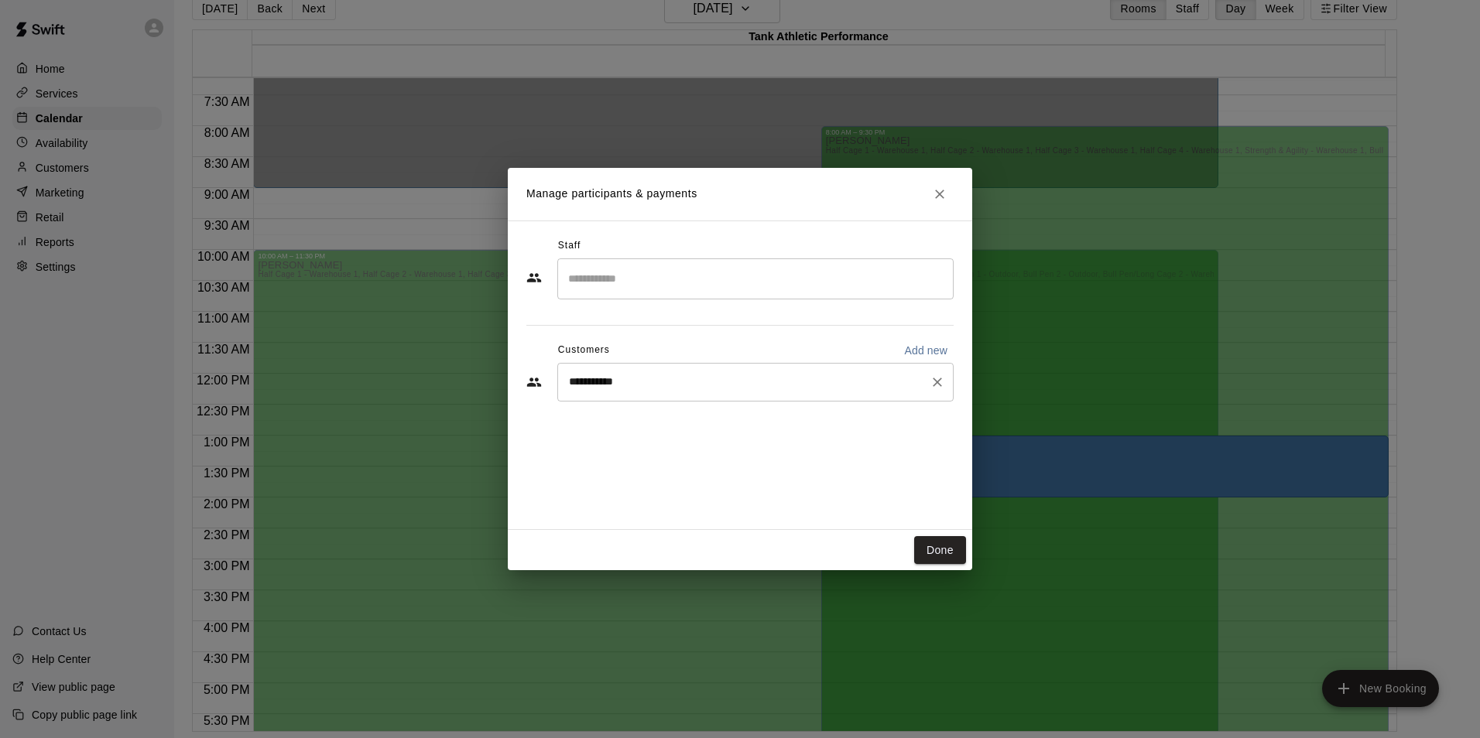
click at [672, 385] on input "**********" at bounding box center [743, 382] width 359 height 15
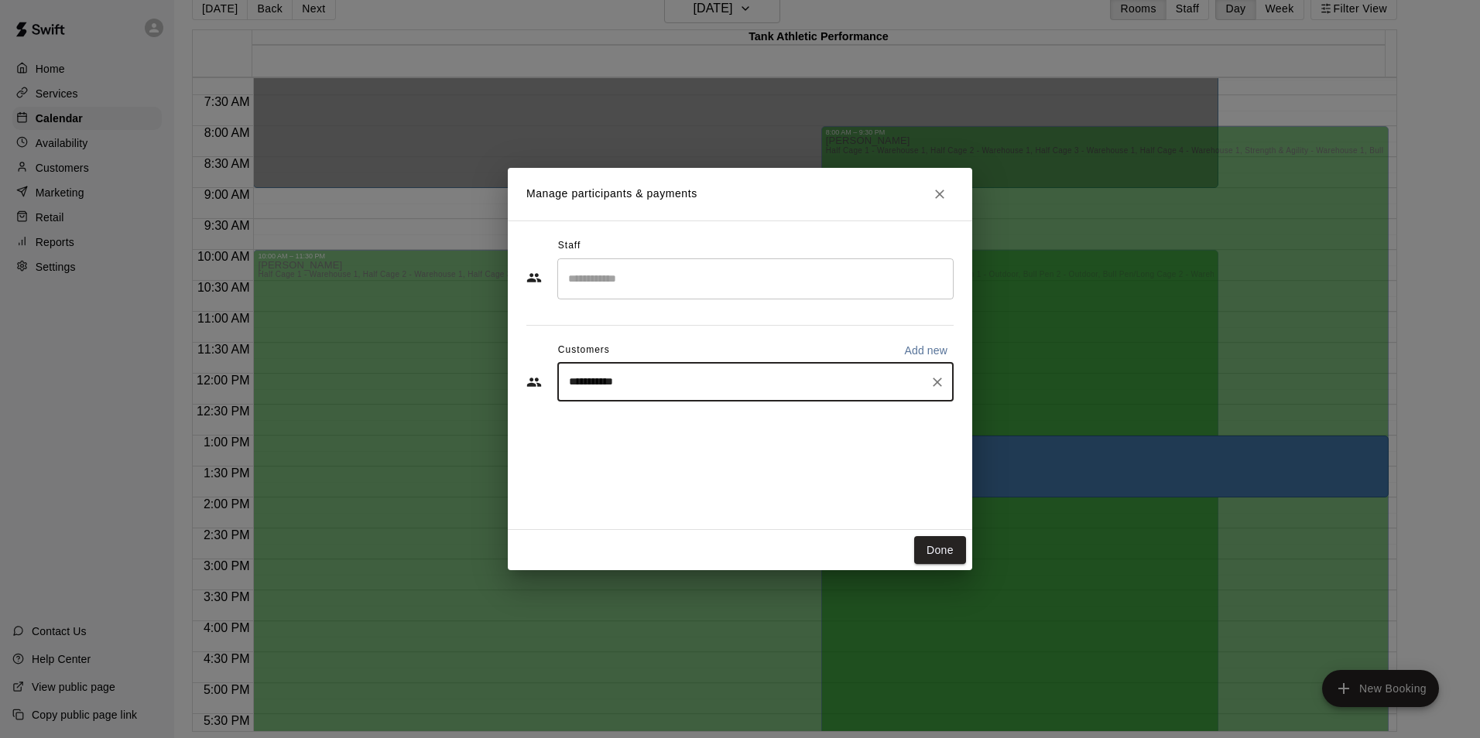
drag, startPoint x: 668, startPoint y: 385, endPoint x: 486, endPoint y: 383, distance: 181.9
click at [486, 383] on div "**********" at bounding box center [740, 369] width 1480 height 738
type input "*****"
click at [674, 429] on span "[PERSON_NAME][EMAIL_ADDRESS][DOMAIN_NAME]" at bounding box center [724, 434] width 246 height 11
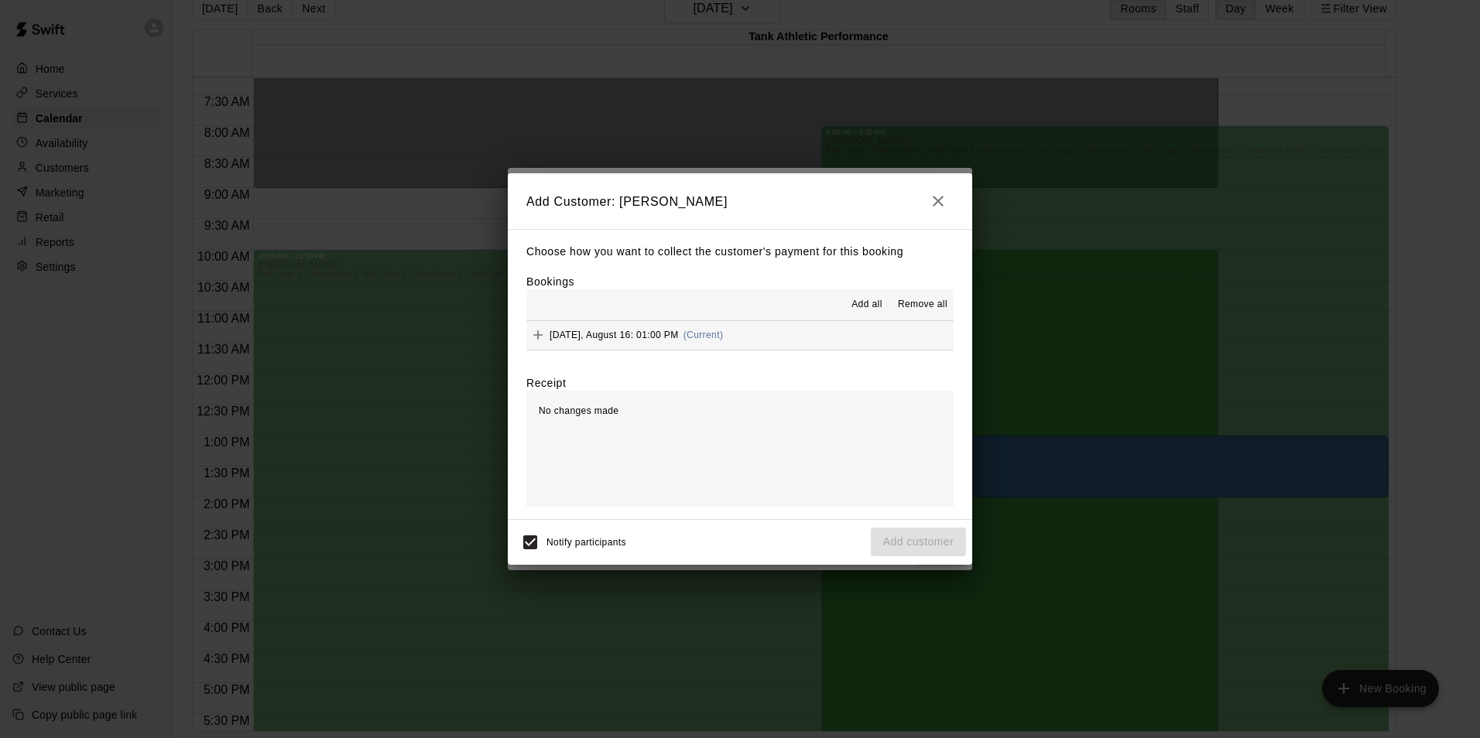
click at [655, 412] on div "No changes made" at bounding box center [739, 449] width 427 height 116
click at [575, 416] on span "No changes made" at bounding box center [579, 411] width 80 height 11
click at [751, 437] on div "No changes made" at bounding box center [739, 449] width 427 height 116
click at [607, 301] on div "Add all Remove all" at bounding box center [739, 304] width 427 height 31
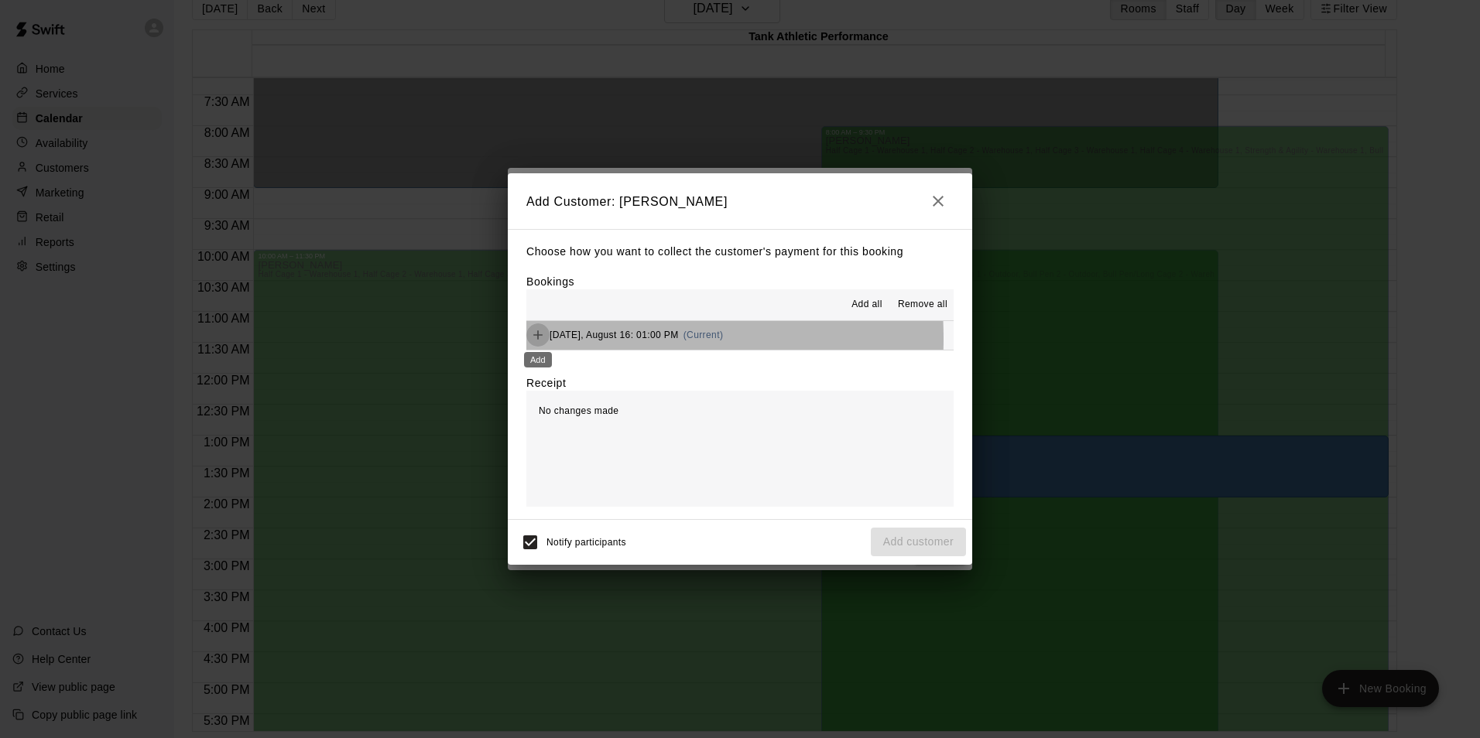
click at [537, 340] on icon "Add" at bounding box center [537, 334] width 15 height 15
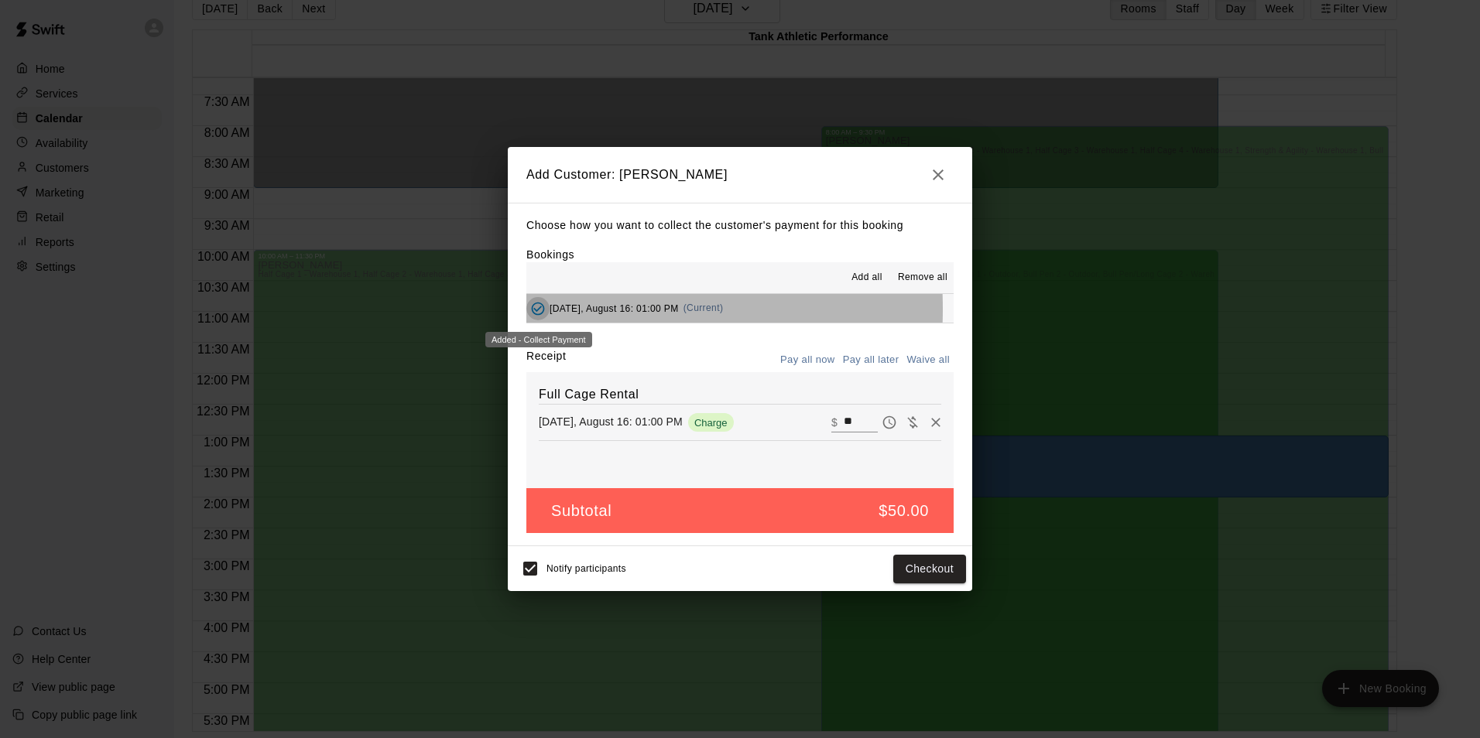
click at [536, 310] on icon "Added - Collect Payment" at bounding box center [538, 308] width 13 height 13
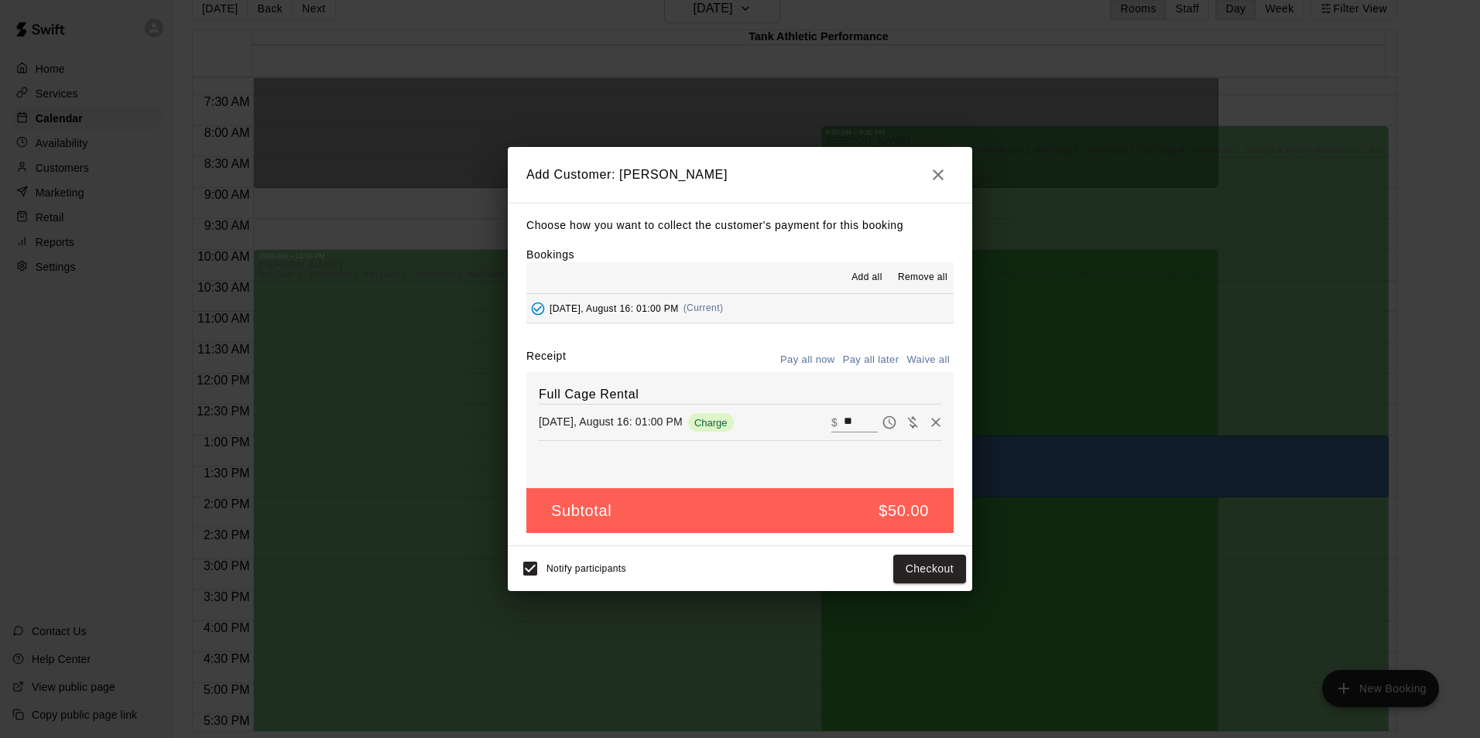
click at [871, 277] on span "Add all" at bounding box center [866, 277] width 31 height 15
click at [936, 361] on button "Waive all" at bounding box center [927, 360] width 51 height 24
type input "*"
click at [904, 572] on button "Add customer" at bounding box center [918, 569] width 95 height 29
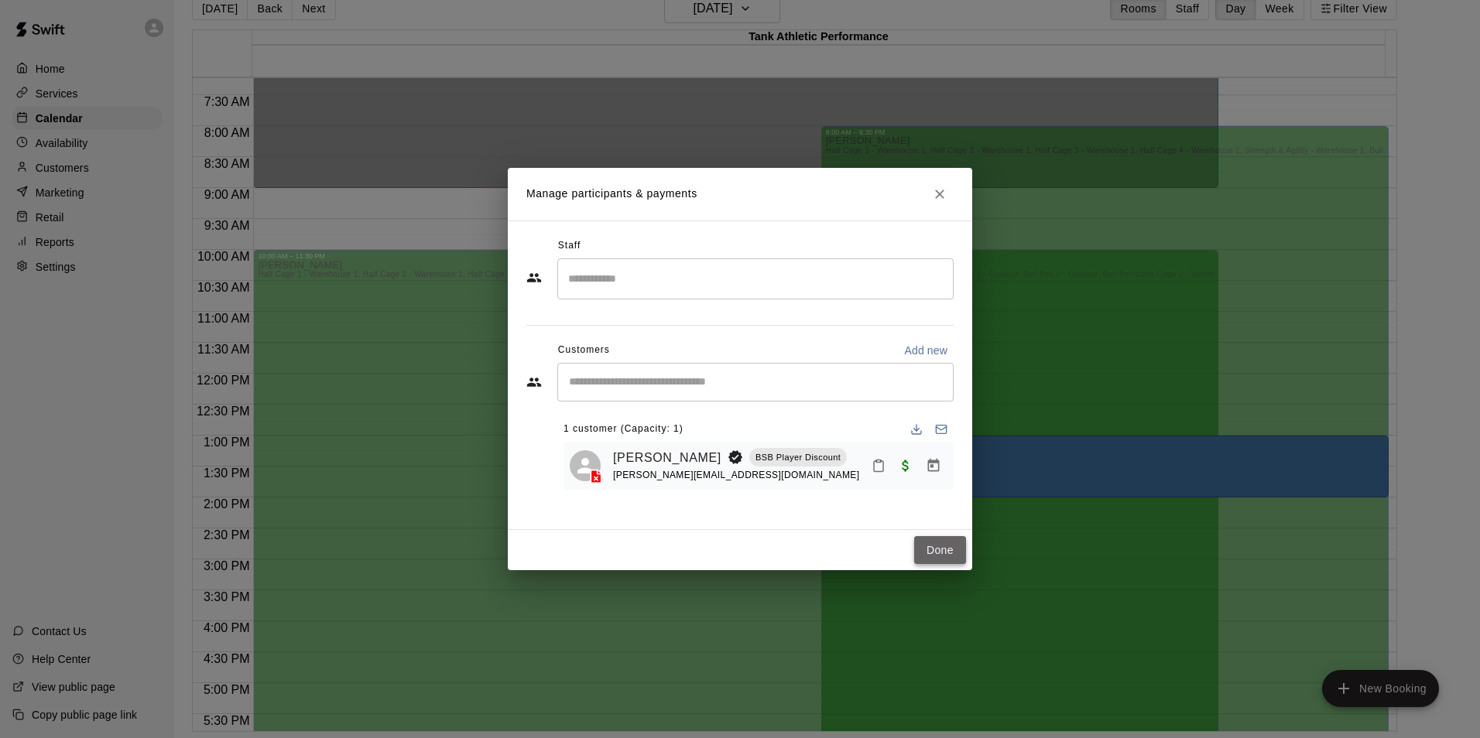
click at [943, 549] on button "Done" at bounding box center [940, 550] width 52 height 29
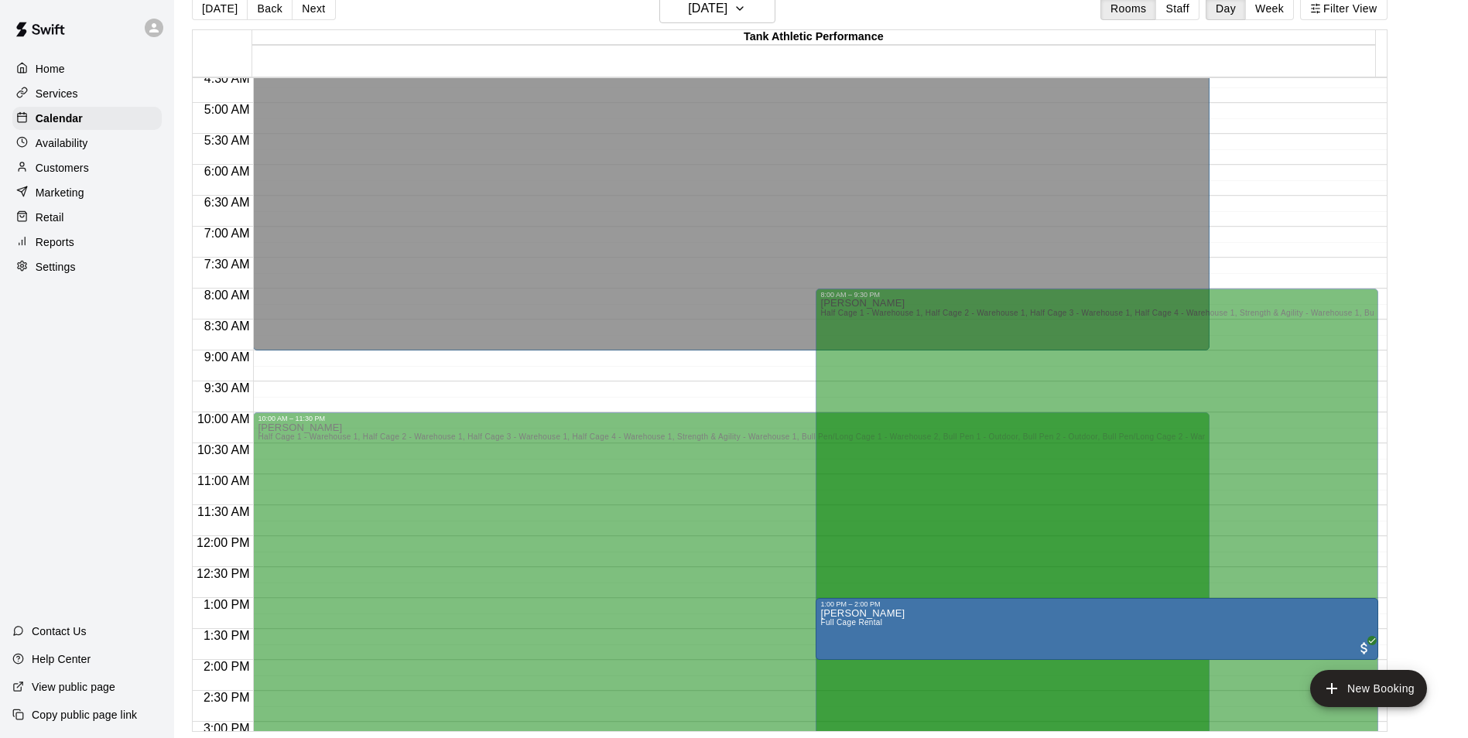
scroll to position [293, 0]
